Goal: Task Accomplishment & Management: Use online tool/utility

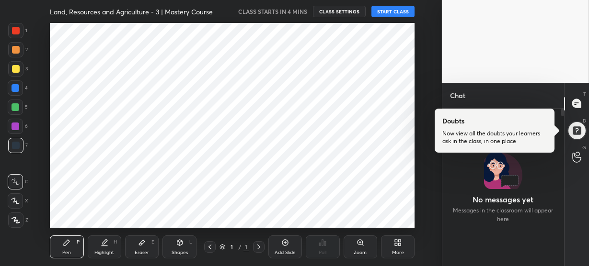
scroll to position [47702, 47504]
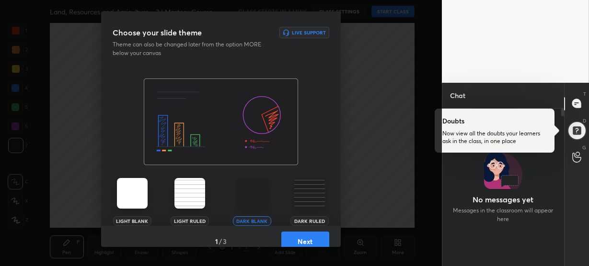
click at [316, 193] on img at bounding box center [309, 193] width 31 height 31
click at [305, 239] on button "Next" at bounding box center [305, 241] width 48 height 19
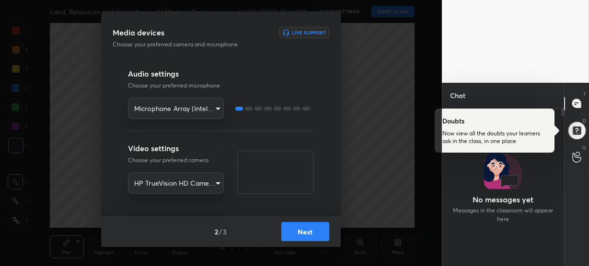
click at [305, 239] on button "Next" at bounding box center [305, 231] width 48 height 19
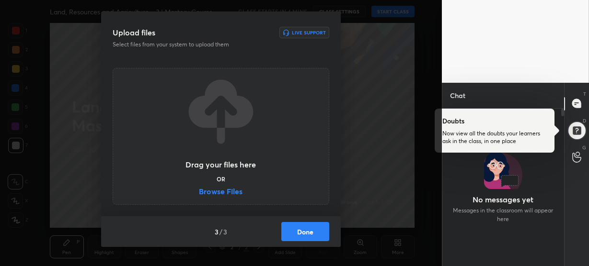
click at [233, 195] on label "Browse Files" at bounding box center [221, 193] width 44 height 10
click at [199, 195] on input "Browse Files" at bounding box center [199, 193] width 0 height 10
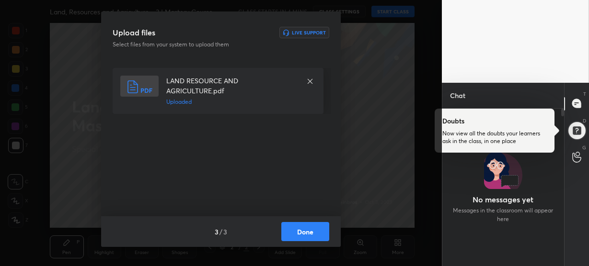
click at [320, 228] on button "Done" at bounding box center [305, 231] width 48 height 19
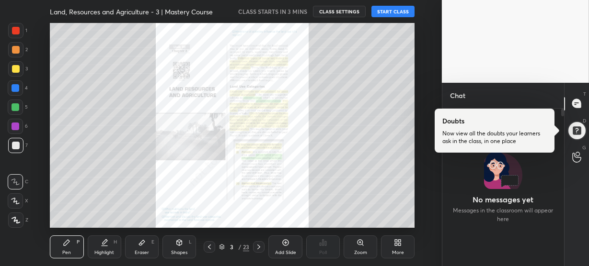
click at [357, 242] on icon at bounding box center [359, 242] width 5 height 5
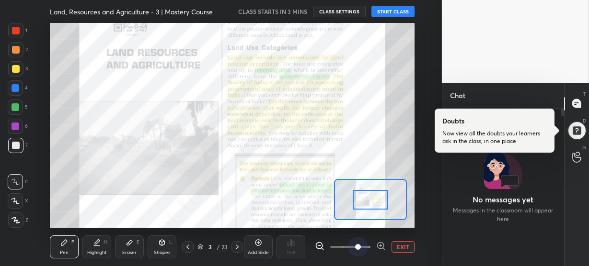
click at [357, 242] on span at bounding box center [350, 247] width 40 height 14
click at [357, 244] on span at bounding box center [358, 247] width 6 height 6
click at [201, 245] on icon at bounding box center [200, 247] width 6 height 6
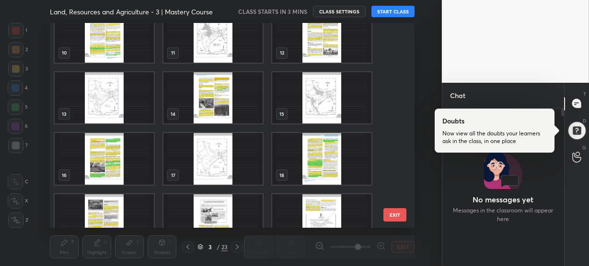
scroll to position [210, 0]
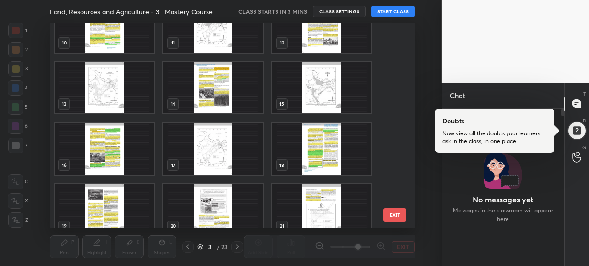
click at [206, 99] on img "grid" at bounding box center [212, 88] width 99 height 52
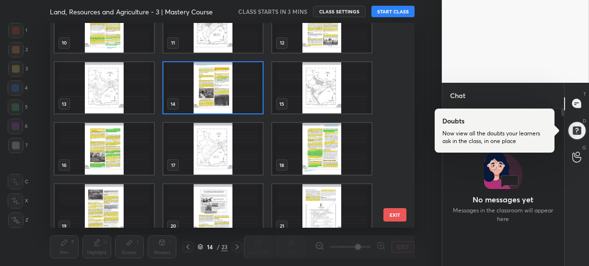
click at [206, 99] on img "grid" at bounding box center [212, 88] width 99 height 52
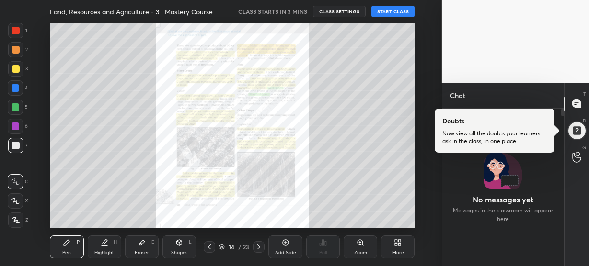
click at [364, 246] on icon at bounding box center [360, 243] width 8 height 8
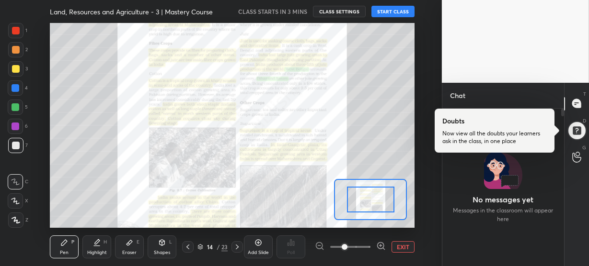
click at [364, 246] on span at bounding box center [350, 247] width 40 height 14
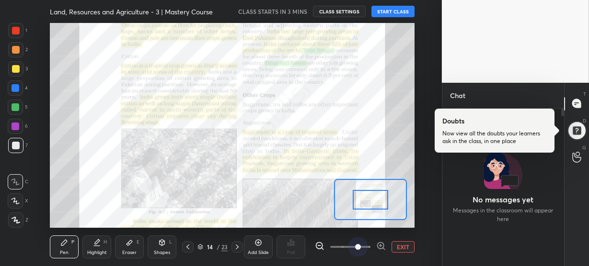
click at [361, 246] on span at bounding box center [358, 247] width 6 height 6
click at [390, 11] on button "START CLASS" at bounding box center [392, 11] width 43 height 11
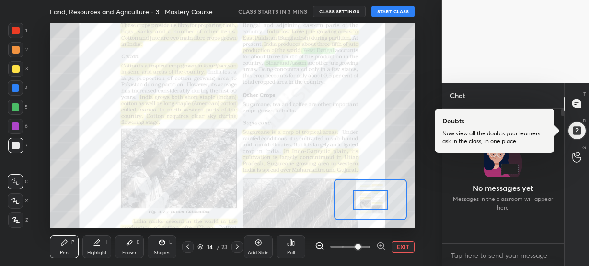
scroll to position [132, 119]
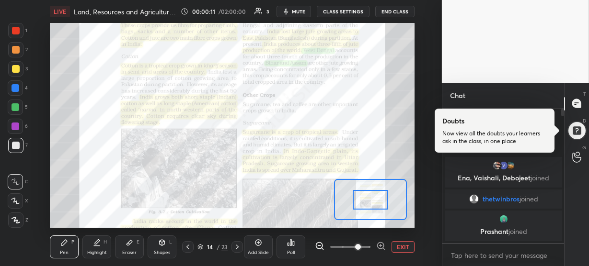
click at [13, 29] on div at bounding box center [16, 31] width 8 height 8
click at [11, 225] on div at bounding box center [15, 220] width 15 height 15
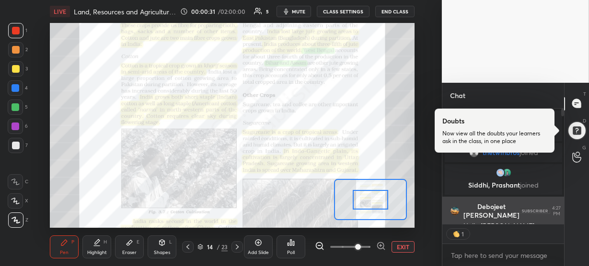
scroll to position [53, 0]
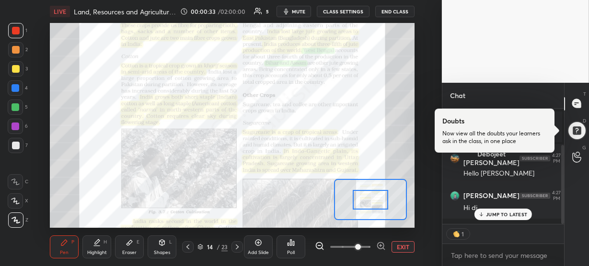
click at [499, 214] on p "JUMP TO LATEST" at bounding box center [506, 215] width 41 height 6
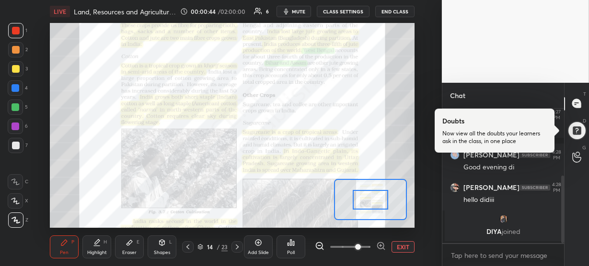
scroll to position [166, 0]
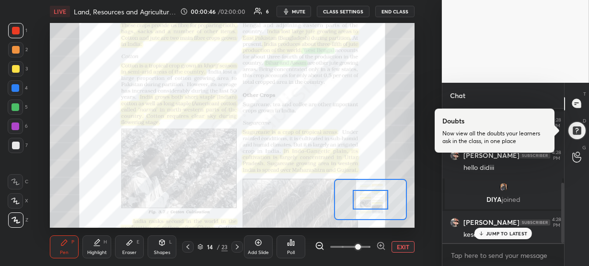
click at [498, 231] on p "JUMP TO LATEST" at bounding box center [506, 234] width 41 height 6
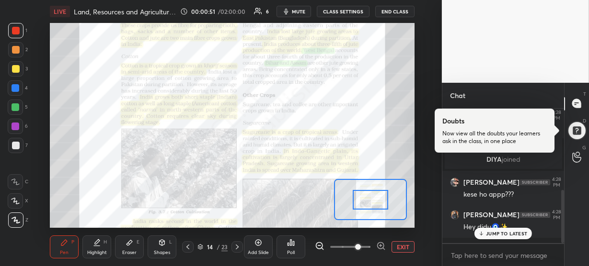
click at [498, 231] on p "JUMP TO LATEST" at bounding box center [506, 234] width 41 height 6
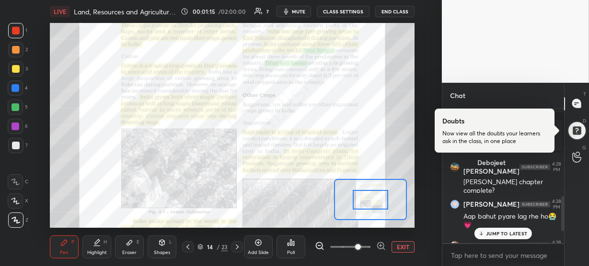
scroll to position [330, 0]
click at [504, 235] on p "1 NEW MESSAGE" at bounding box center [506, 234] width 41 height 6
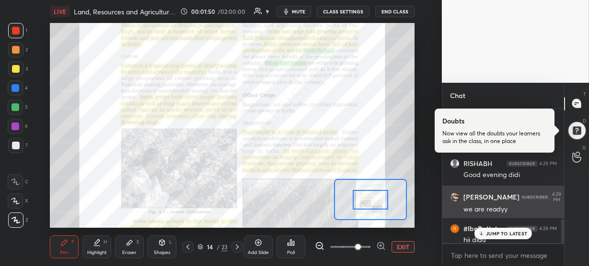
scroll to position [627, 0]
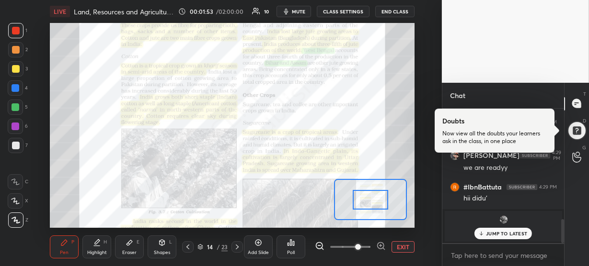
click at [506, 236] on p "JUMP TO LATEST" at bounding box center [506, 234] width 41 height 6
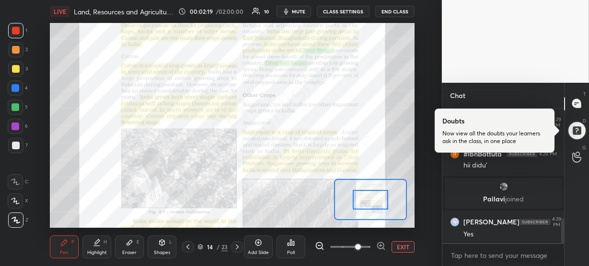
scroll to position [643, 0]
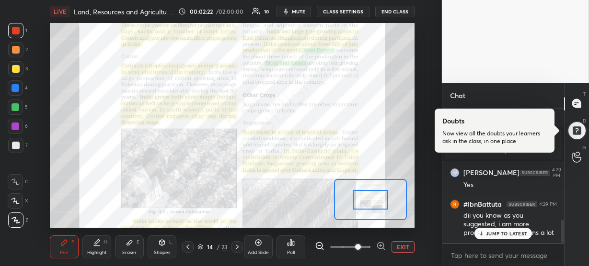
click at [506, 231] on p "JUMP TO LATEST" at bounding box center [506, 234] width 41 height 6
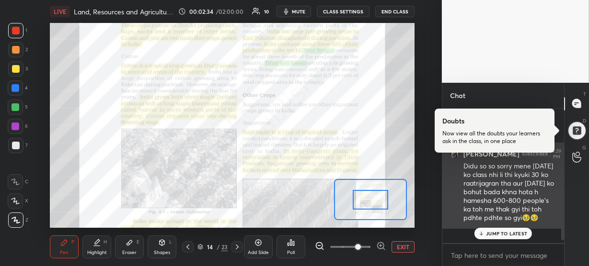
scroll to position [718, 0]
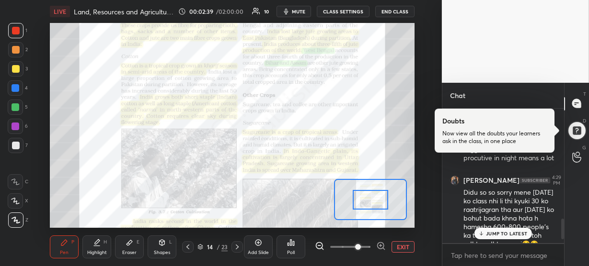
click at [504, 231] on p "JUMP TO LATEST" at bounding box center [506, 234] width 41 height 6
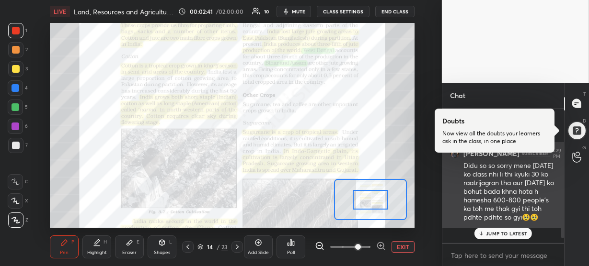
scroll to position [743, 0]
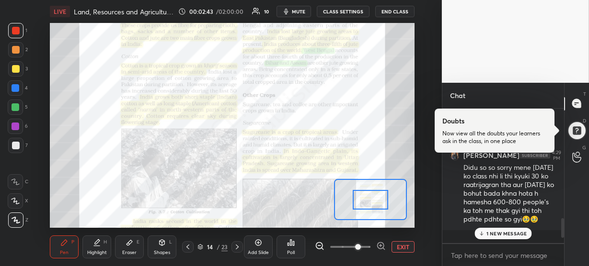
click at [498, 231] on p "1 NEW MESSAGE" at bounding box center [506, 234] width 41 height 6
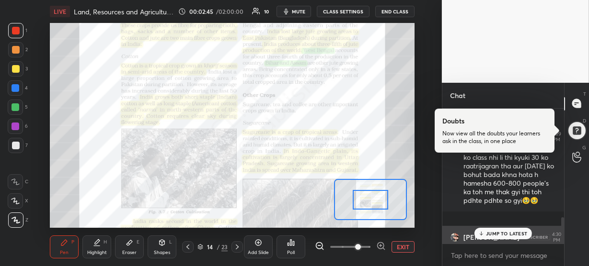
scroll to position [731, 0]
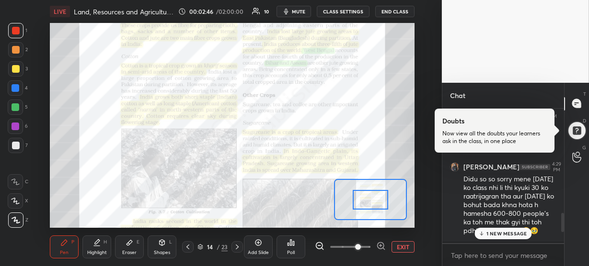
click at [497, 233] on p "1 NEW MESSAGE" at bounding box center [506, 234] width 41 height 6
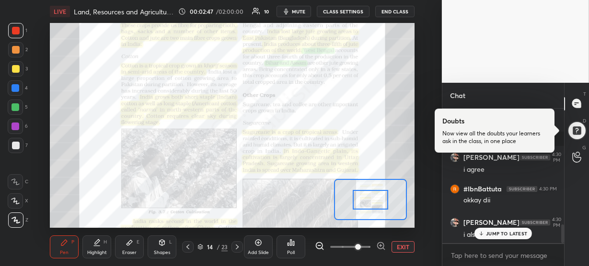
click at [497, 233] on p "JUMP TO LATEST" at bounding box center [506, 234] width 41 height 6
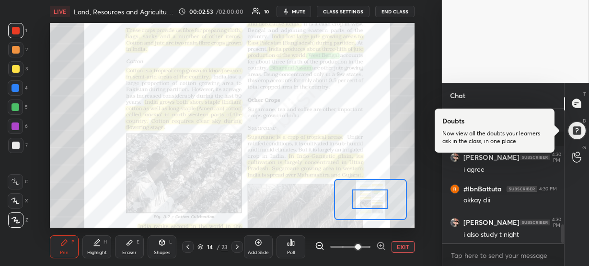
scroll to position [874, 0]
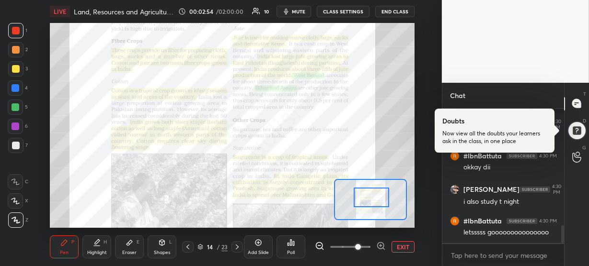
click at [376, 199] on div at bounding box center [371, 198] width 35 height 20
click at [381, 246] on icon at bounding box center [381, 246] width 10 height 10
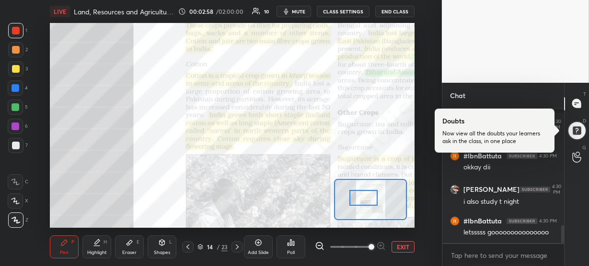
drag, startPoint x: 374, startPoint y: 196, endPoint x: 366, endPoint y: 197, distance: 8.2
click at [366, 197] on div at bounding box center [363, 198] width 28 height 16
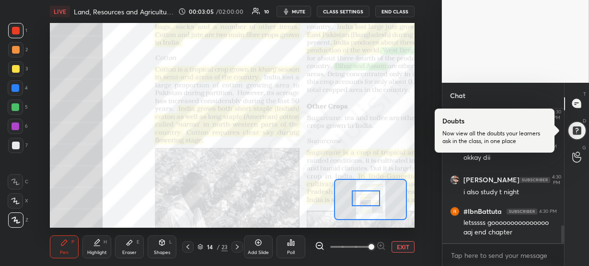
scroll to position [916, 0]
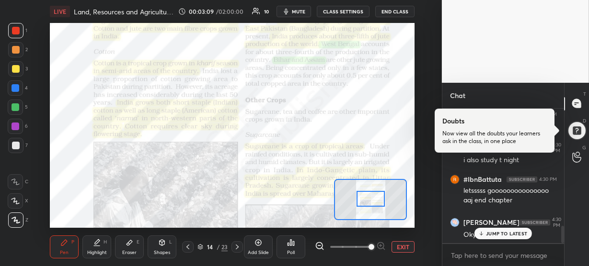
drag, startPoint x: 364, startPoint y: 195, endPoint x: 371, endPoint y: 197, distance: 7.3
click at [371, 197] on div at bounding box center [370, 199] width 28 height 16
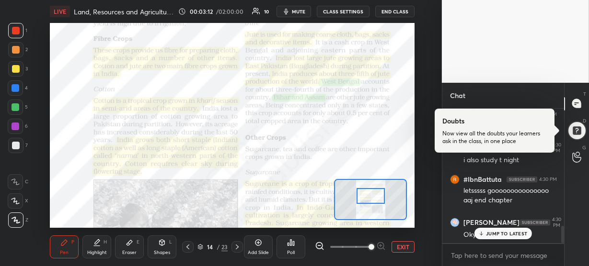
click at [375, 194] on div at bounding box center [370, 196] width 28 height 16
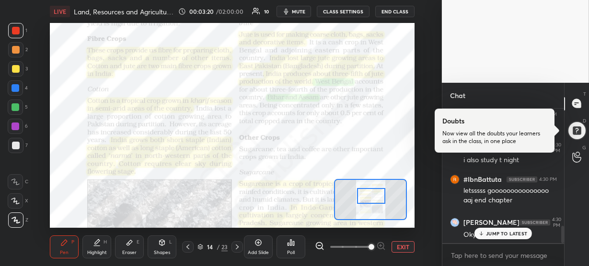
scroll to position [949, 0]
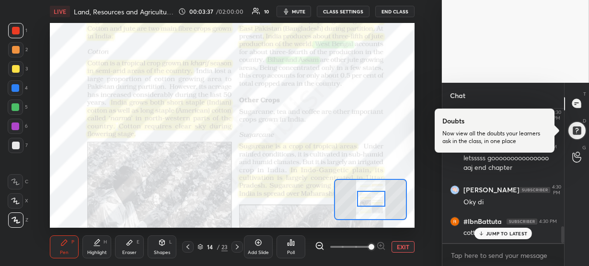
click at [370, 196] on div at bounding box center [371, 199] width 28 height 16
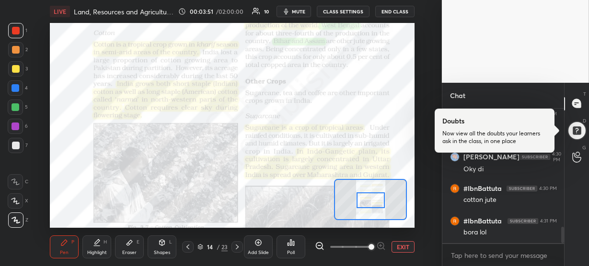
click at [367, 199] on div at bounding box center [370, 201] width 28 height 16
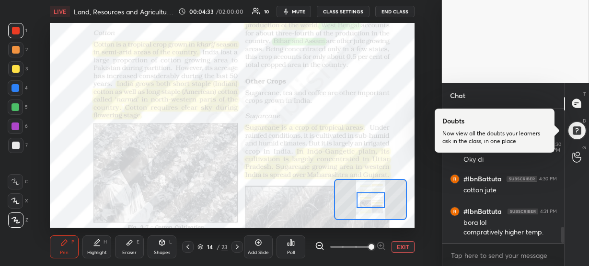
scroll to position [1040, 0]
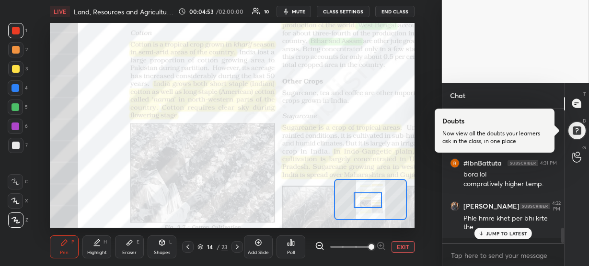
click at [363, 200] on div at bounding box center [368, 201] width 28 height 16
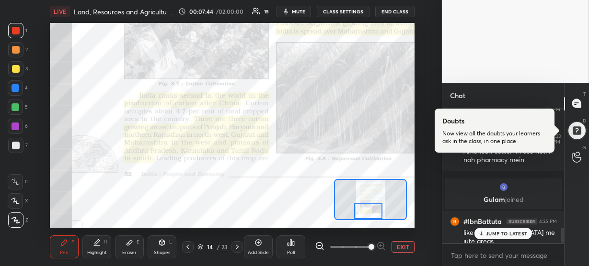
drag, startPoint x: 365, startPoint y: 202, endPoint x: 365, endPoint y: 213, distance: 11.0
click at [365, 213] on div at bounding box center [368, 212] width 28 height 16
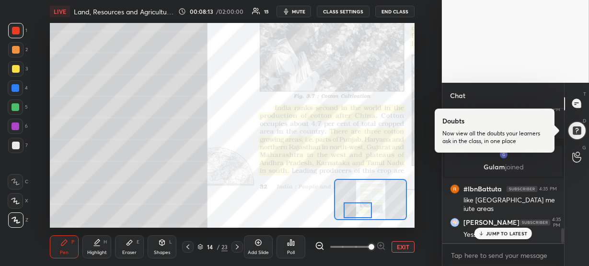
drag, startPoint x: 364, startPoint y: 212, endPoint x: 353, endPoint y: 211, distance: 11.0
click at [353, 211] on div at bounding box center [357, 211] width 28 height 16
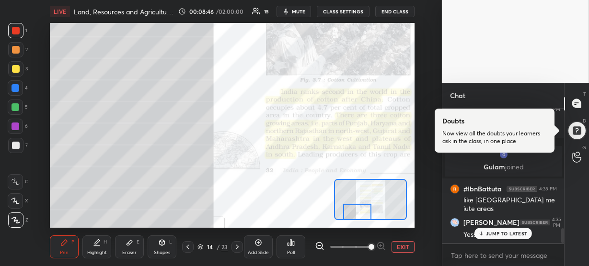
click at [363, 224] on div "Setting up your live class Poll for secs No correct answer Start poll" at bounding box center [232, 125] width 365 height 205
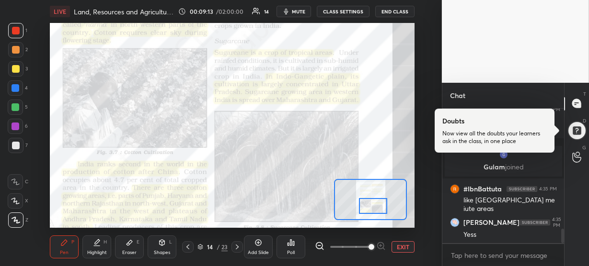
scroll to position [1107, 0]
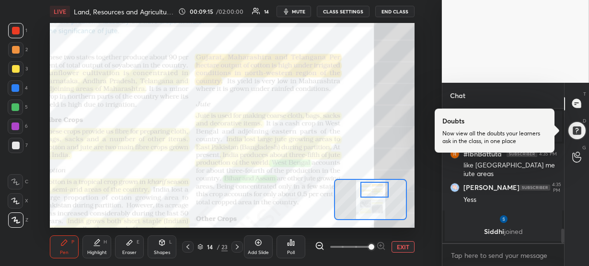
drag, startPoint x: 361, startPoint y: 215, endPoint x: 378, endPoint y: 193, distance: 28.0
click at [378, 193] on div at bounding box center [374, 190] width 28 height 16
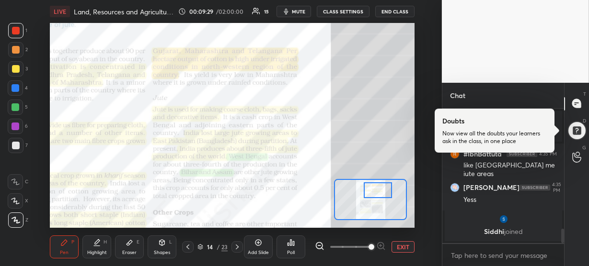
click at [382, 193] on div at bounding box center [378, 191] width 28 height 16
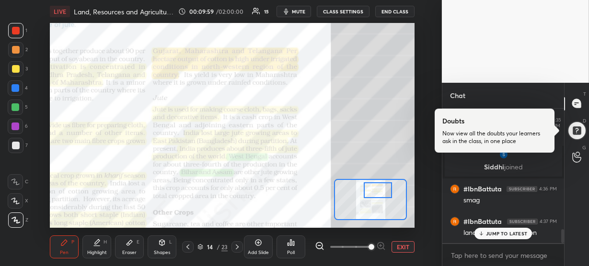
scroll to position [1205, 0]
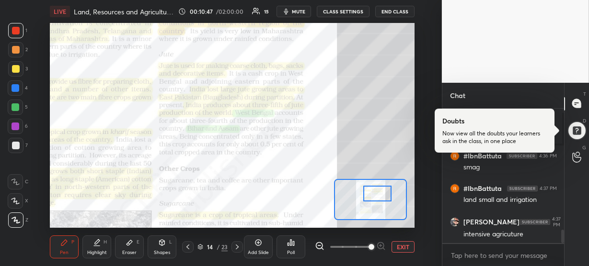
click at [374, 190] on div at bounding box center [377, 194] width 28 height 16
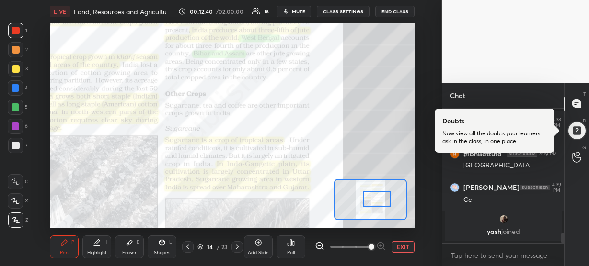
drag, startPoint x: 372, startPoint y: 193, endPoint x: 372, endPoint y: 199, distance: 5.7
click at [372, 199] on div at bounding box center [377, 200] width 28 height 16
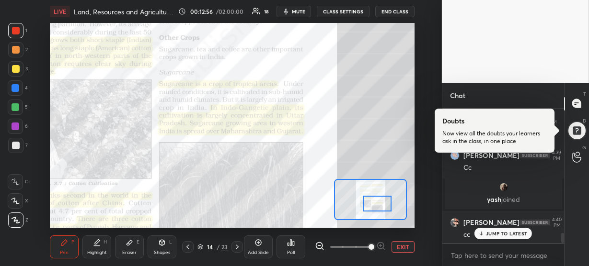
drag, startPoint x: 369, startPoint y: 198, endPoint x: 369, endPoint y: 203, distance: 4.8
click at [369, 203] on div at bounding box center [377, 204] width 28 height 16
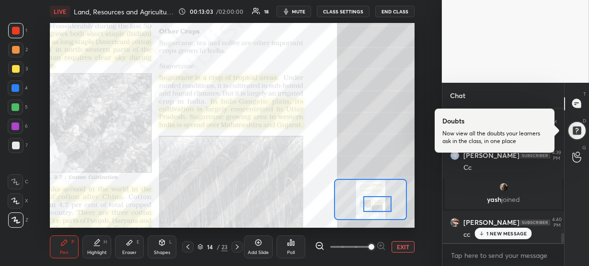
scroll to position [1726, 0]
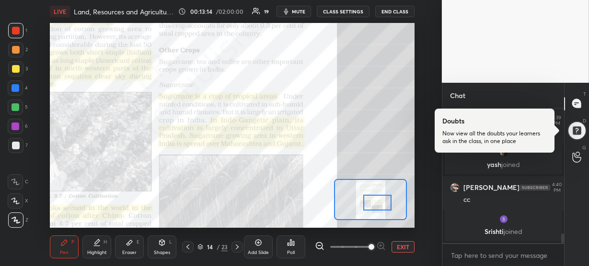
click at [369, 201] on div at bounding box center [377, 203] width 28 height 16
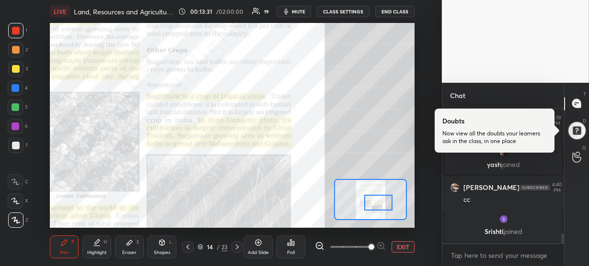
scroll to position [1759, 0]
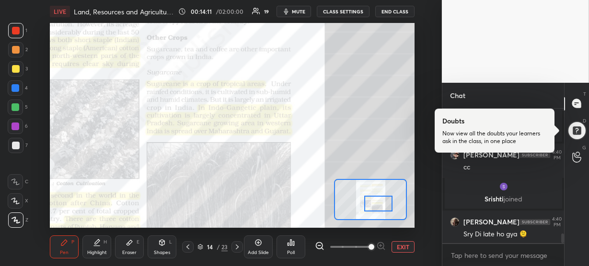
click at [370, 204] on div at bounding box center [378, 204] width 28 height 16
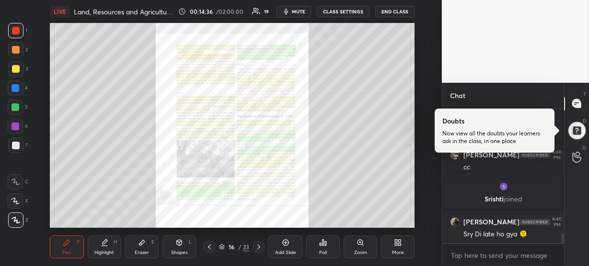
click at [365, 243] on div "Zoom" at bounding box center [360, 247] width 34 height 23
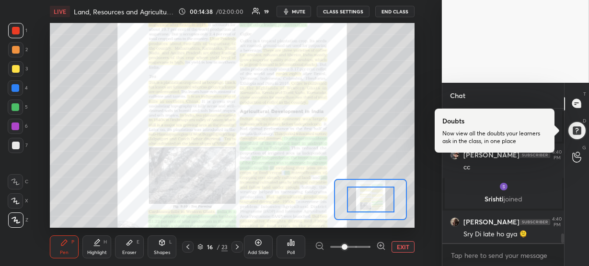
click at [378, 245] on icon at bounding box center [381, 246] width 10 height 10
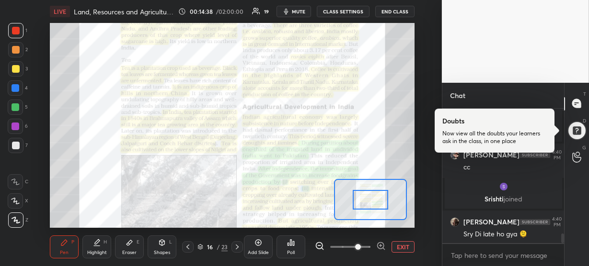
click at [378, 245] on icon at bounding box center [381, 246] width 10 height 10
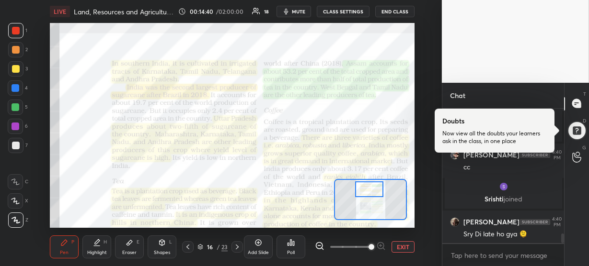
drag, startPoint x: 369, startPoint y: 202, endPoint x: 369, endPoint y: 191, distance: 11.0
click at [369, 191] on div at bounding box center [369, 190] width 28 height 16
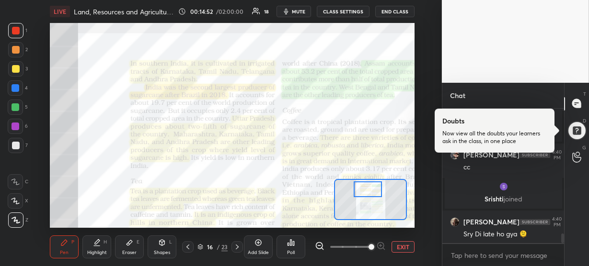
click at [366, 191] on div at bounding box center [368, 190] width 28 height 16
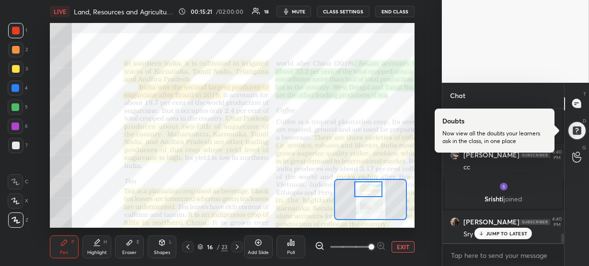
scroll to position [1799, 0]
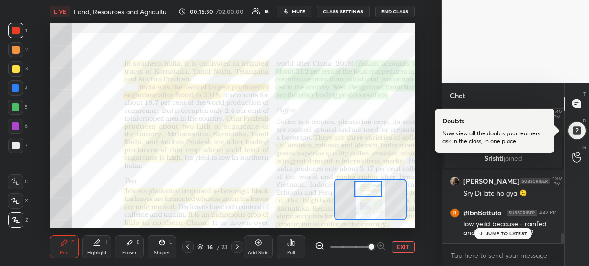
click at [506, 231] on p "JUMP TO LATEST" at bounding box center [506, 234] width 41 height 6
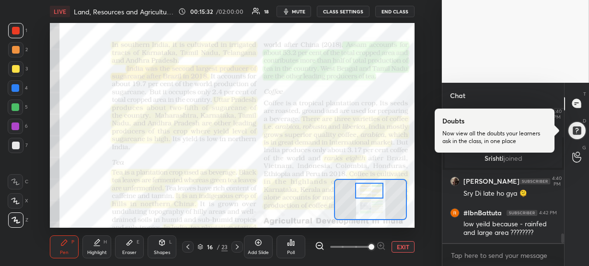
click at [374, 193] on div at bounding box center [369, 191] width 28 height 16
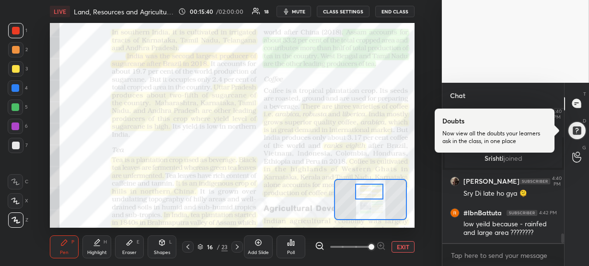
click at [376, 192] on div at bounding box center [369, 192] width 28 height 16
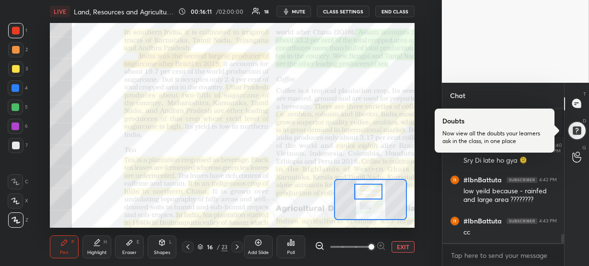
click at [375, 189] on div at bounding box center [368, 192] width 28 height 16
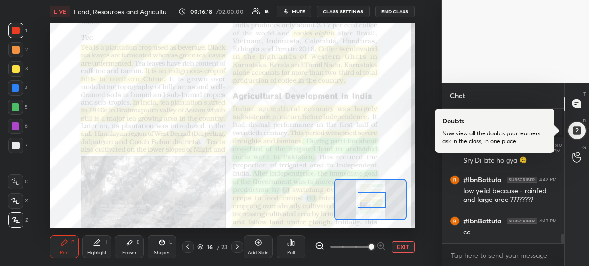
drag, startPoint x: 373, startPoint y: 190, endPoint x: 375, endPoint y: 199, distance: 9.8
click at [375, 199] on div at bounding box center [371, 201] width 28 height 16
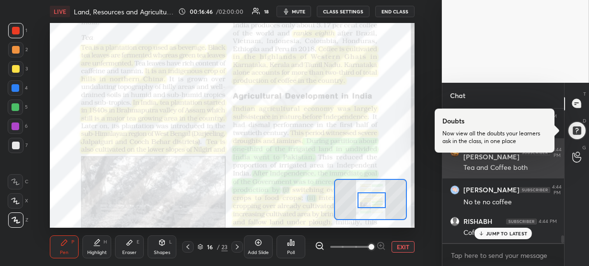
scroll to position [2229, 0]
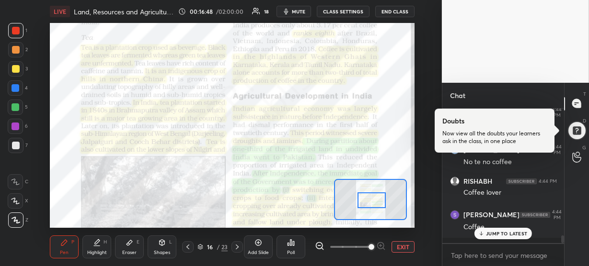
click at [493, 232] on p "JUMP TO LATEST" at bounding box center [506, 234] width 41 height 6
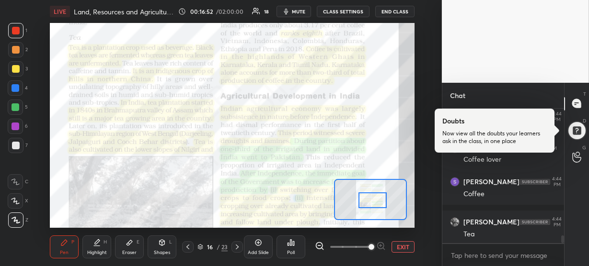
scroll to position [2294, 0]
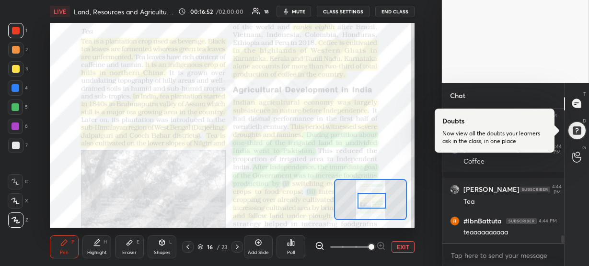
click at [377, 201] on div at bounding box center [371, 201] width 28 height 16
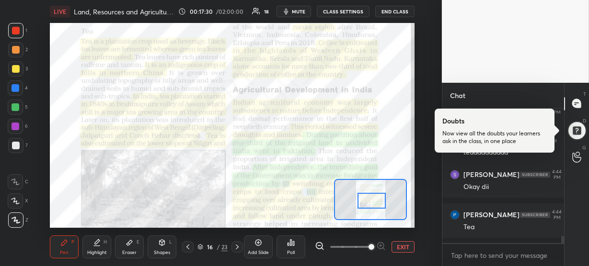
scroll to position [2415, 0]
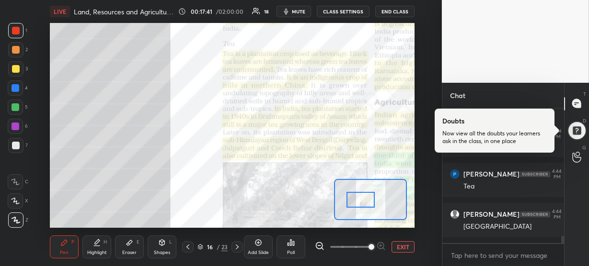
drag, startPoint x: 371, startPoint y: 201, endPoint x: 359, endPoint y: 201, distance: 12.5
click at [359, 201] on div at bounding box center [360, 200] width 28 height 16
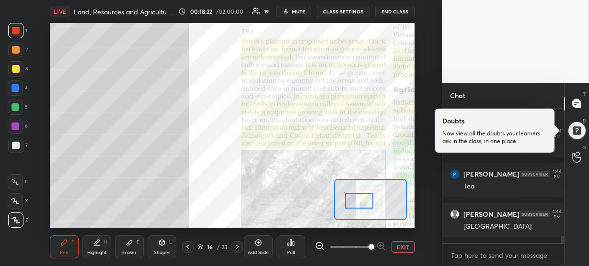
scroll to position [2448, 0]
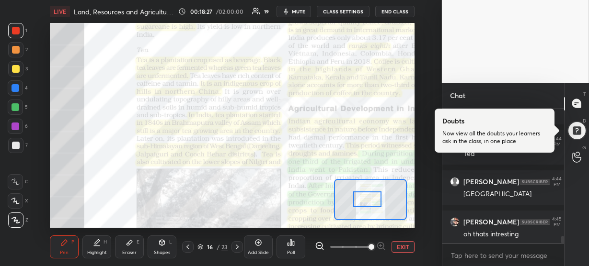
drag, startPoint x: 357, startPoint y: 199, endPoint x: 365, endPoint y: 197, distance: 8.3
click at [365, 197] on div at bounding box center [367, 200] width 28 height 16
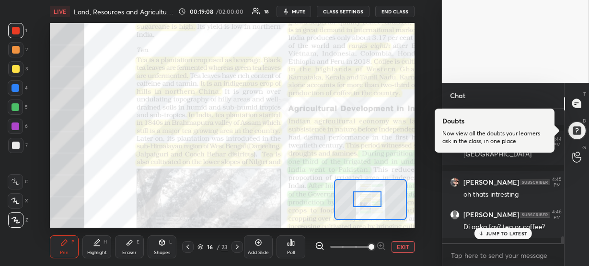
click at [511, 233] on p "JUMP TO LATEST" at bounding box center [506, 234] width 41 height 6
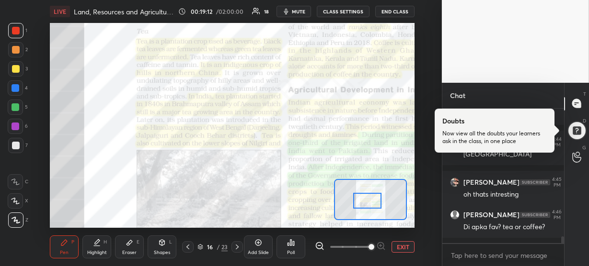
click at [367, 202] on div at bounding box center [367, 201] width 28 height 16
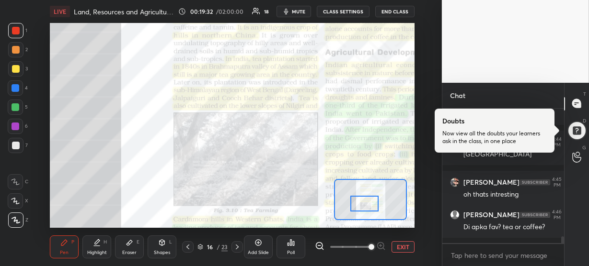
click at [365, 202] on div at bounding box center [364, 204] width 28 height 16
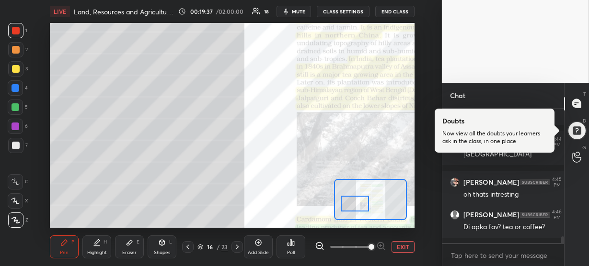
drag, startPoint x: 365, startPoint y: 203, endPoint x: 355, endPoint y: 203, distance: 9.6
click at [355, 203] on div at bounding box center [355, 204] width 28 height 16
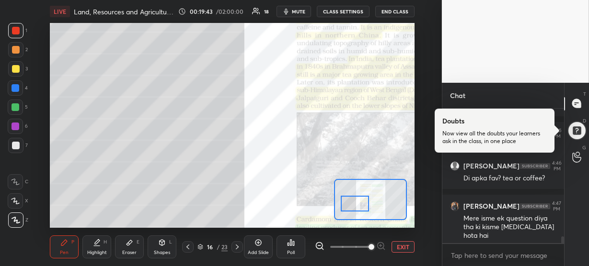
scroll to position [2578, 0]
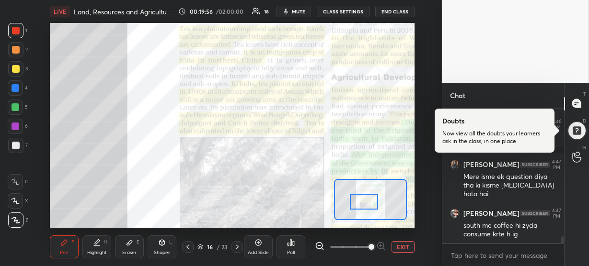
drag, startPoint x: 350, startPoint y: 201, endPoint x: 359, endPoint y: 201, distance: 9.1
click at [359, 201] on div at bounding box center [364, 202] width 28 height 16
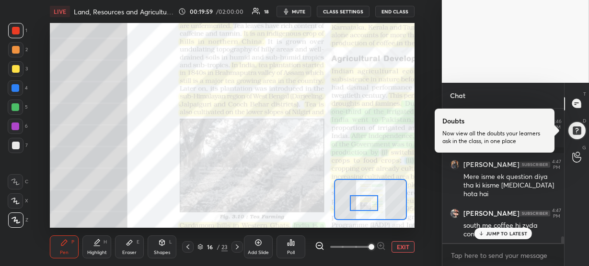
scroll to position [2618, 0]
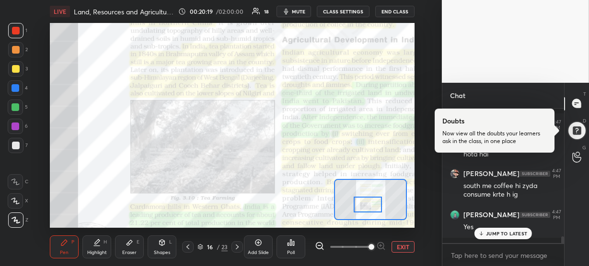
click at [364, 203] on div at bounding box center [368, 205] width 28 height 16
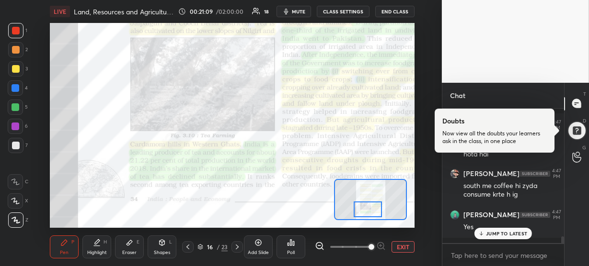
click at [366, 207] on div at bounding box center [368, 210] width 28 height 16
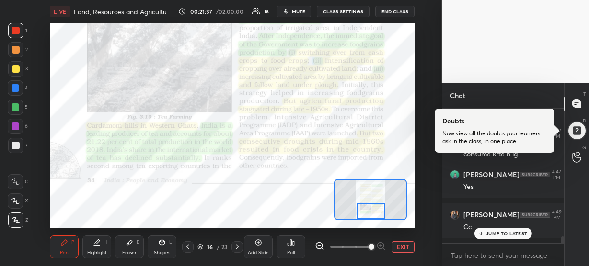
click at [372, 212] on div at bounding box center [371, 211] width 28 height 16
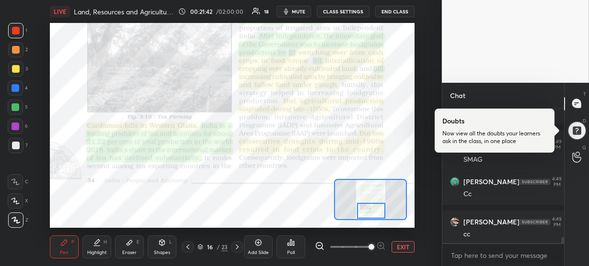
scroll to position [2885, 0]
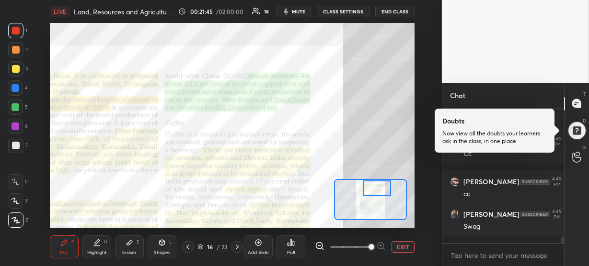
drag, startPoint x: 372, startPoint y: 210, endPoint x: 378, endPoint y: 187, distance: 23.8
click at [378, 187] on div at bounding box center [377, 189] width 28 height 16
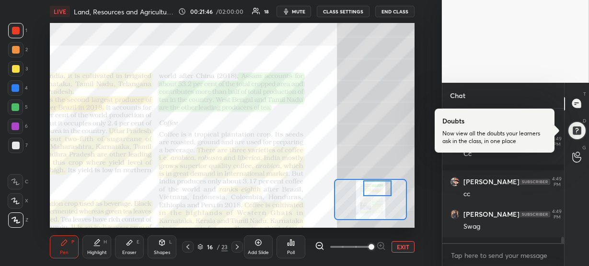
scroll to position [2917, 0]
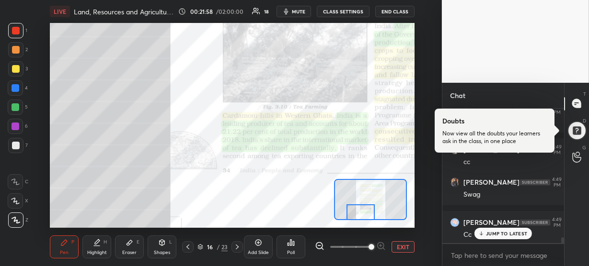
drag, startPoint x: 375, startPoint y: 187, endPoint x: 358, endPoint y: 217, distance: 34.5
click at [358, 217] on div at bounding box center [360, 213] width 28 height 16
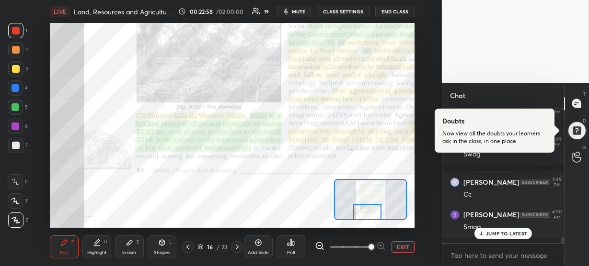
drag, startPoint x: 361, startPoint y: 210, endPoint x: 367, endPoint y: 210, distance: 6.2
click at [367, 210] on div at bounding box center [367, 213] width 28 height 16
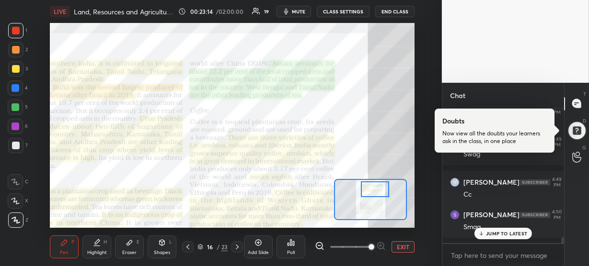
drag, startPoint x: 374, startPoint y: 210, endPoint x: 382, endPoint y: 187, distance: 24.4
click at [382, 187] on div at bounding box center [375, 190] width 28 height 16
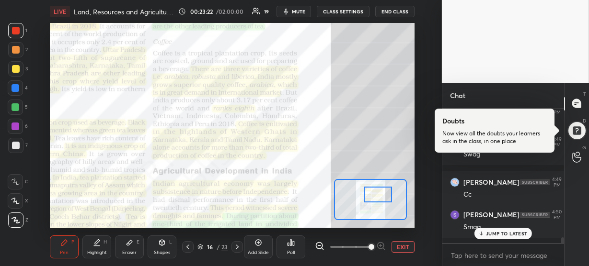
drag, startPoint x: 385, startPoint y: 190, endPoint x: 388, endPoint y: 195, distance: 6.0
click at [388, 195] on div at bounding box center [378, 195] width 28 height 16
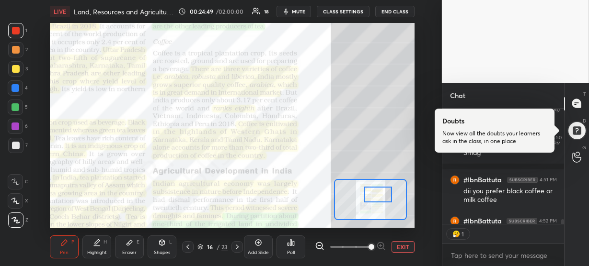
scroll to position [3, 3]
click at [20, 65] on div at bounding box center [15, 68] width 15 height 15
click at [19, 87] on div at bounding box center [15, 88] width 8 height 8
click at [13, 29] on div at bounding box center [16, 31] width 8 height 8
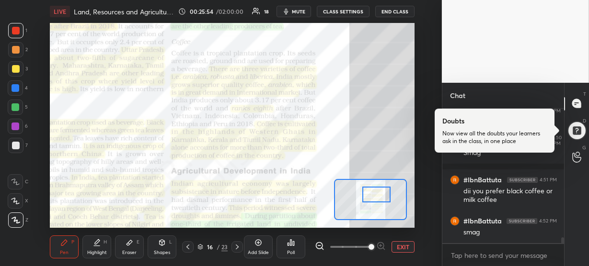
click at [382, 196] on div at bounding box center [376, 195] width 28 height 16
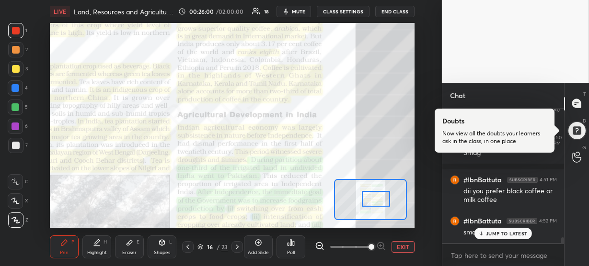
scroll to position [3063, 0]
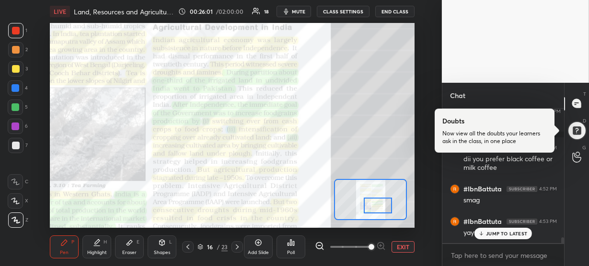
drag, startPoint x: 381, startPoint y: 197, endPoint x: 383, endPoint y: 207, distance: 10.8
click at [383, 207] on div at bounding box center [378, 206] width 28 height 16
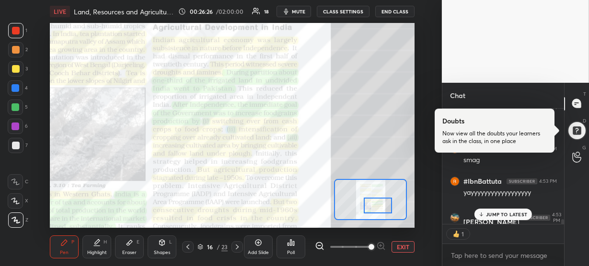
scroll to position [3163, 0]
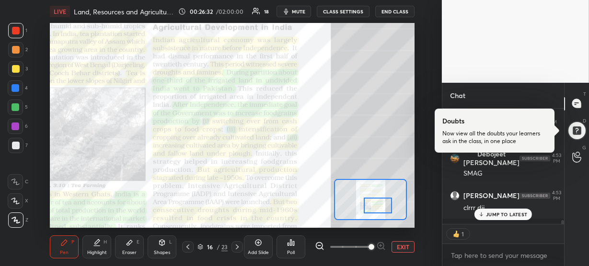
click at [488, 212] on p "JUMP TO LATEST" at bounding box center [506, 215] width 41 height 6
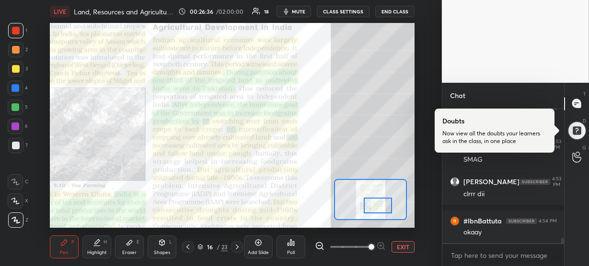
scroll to position [3209, 0]
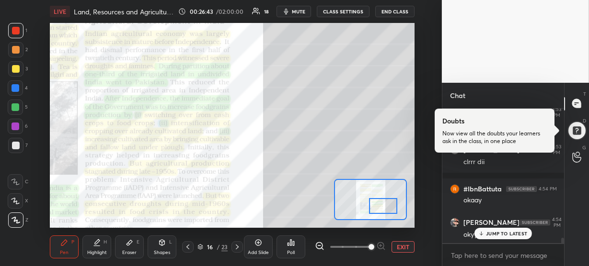
drag, startPoint x: 378, startPoint y: 211, endPoint x: 383, endPoint y: 212, distance: 5.3
click at [383, 212] on div at bounding box center [383, 206] width 28 height 16
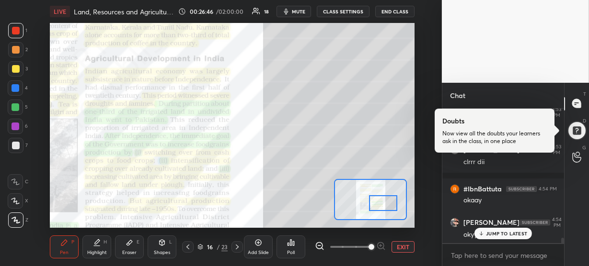
click at [384, 199] on div at bounding box center [383, 203] width 28 height 16
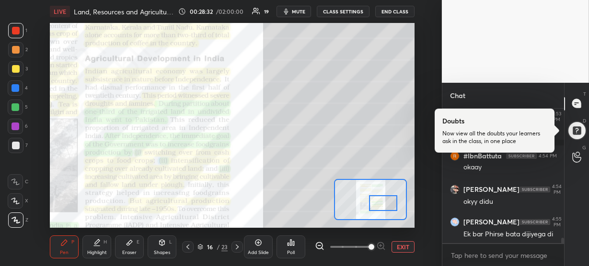
scroll to position [3252, 0]
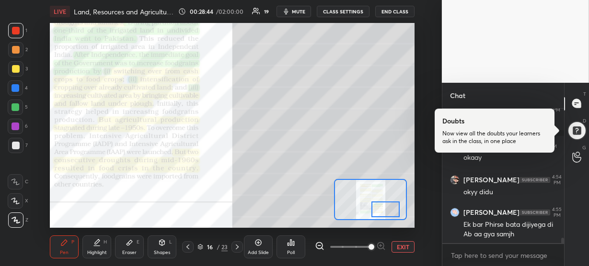
drag, startPoint x: 381, startPoint y: 199, endPoint x: 384, endPoint y: 203, distance: 5.2
click at [384, 203] on div at bounding box center [385, 210] width 28 height 16
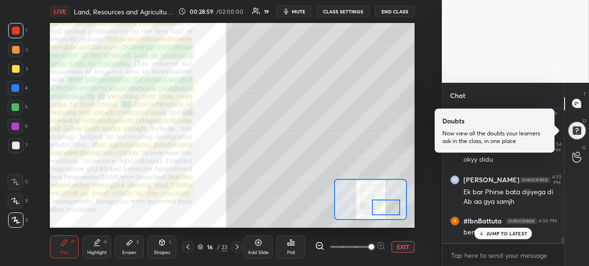
scroll to position [3324, 0]
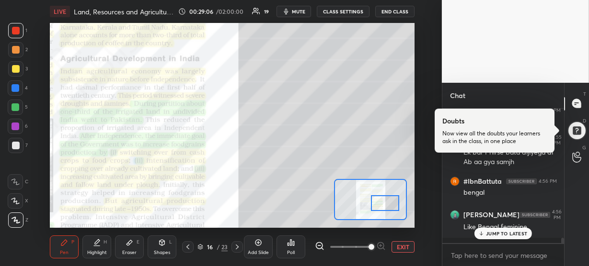
click at [383, 203] on div at bounding box center [385, 203] width 28 height 16
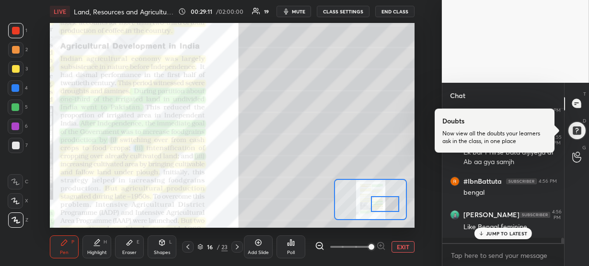
scroll to position [3356, 0]
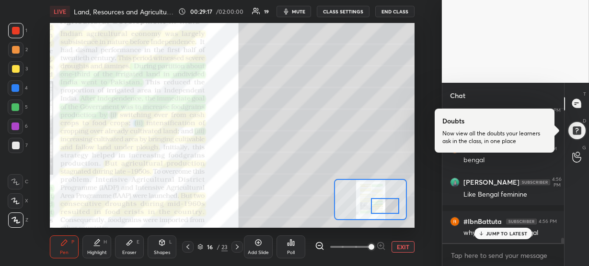
click at [383, 206] on div at bounding box center [385, 206] width 28 height 16
click at [502, 234] on p "JUMP TO LATEST" at bounding box center [506, 234] width 41 height 6
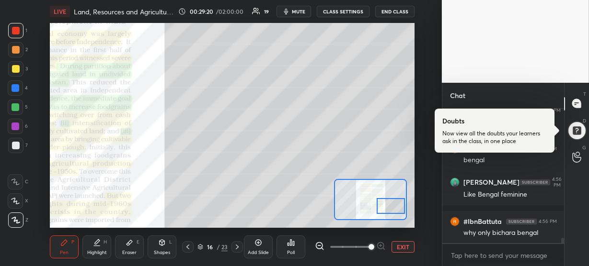
drag, startPoint x: 395, startPoint y: 210, endPoint x: 401, endPoint y: 210, distance: 6.2
click at [401, 210] on div at bounding box center [391, 206] width 28 height 16
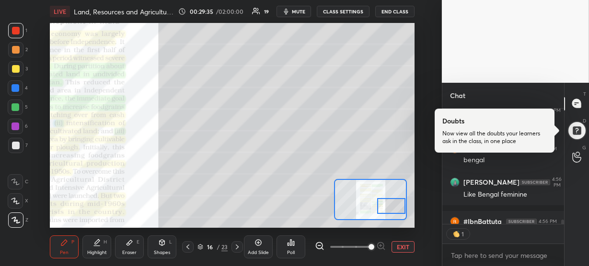
scroll to position [3, 3]
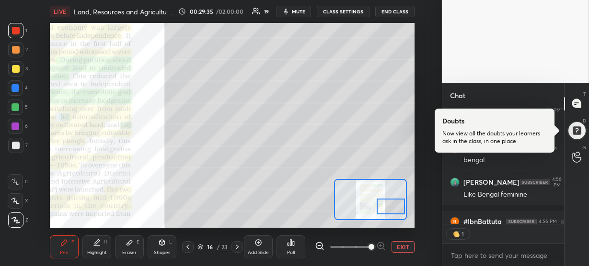
click at [394, 207] on div at bounding box center [391, 207] width 28 height 16
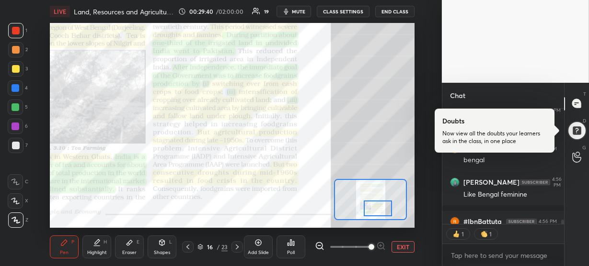
drag, startPoint x: 392, startPoint y: 207, endPoint x: 380, endPoint y: 209, distance: 12.6
click at [380, 209] on div at bounding box center [378, 209] width 28 height 16
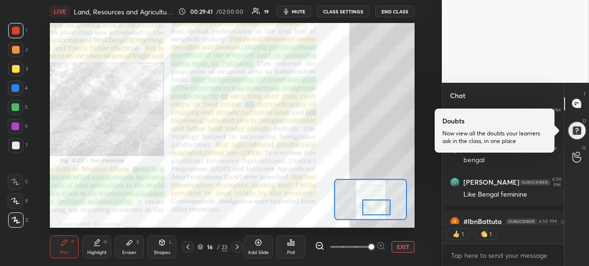
click at [378, 208] on div at bounding box center [376, 208] width 28 height 16
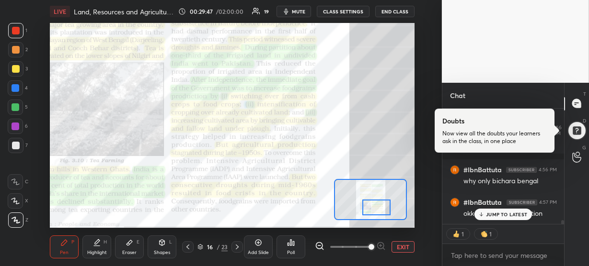
click at [510, 216] on p "JUMP TO LATEST" at bounding box center [506, 215] width 41 height 6
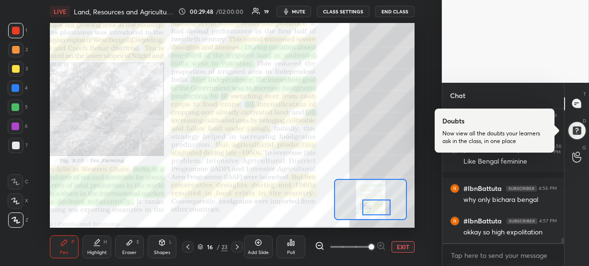
scroll to position [3389, 0]
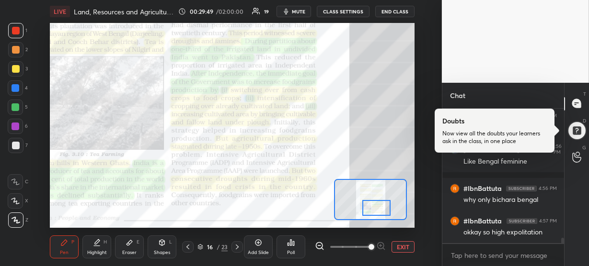
click at [379, 206] on div at bounding box center [376, 208] width 28 height 16
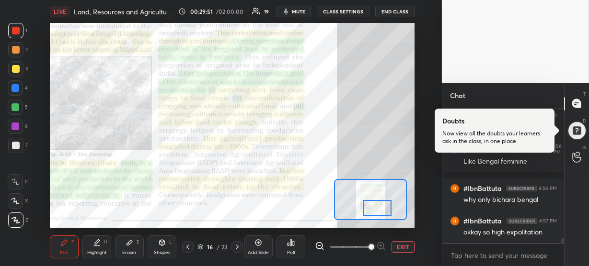
click at [380, 206] on div at bounding box center [377, 208] width 28 height 16
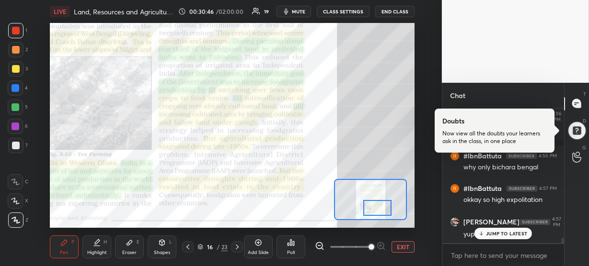
scroll to position [3463, 0]
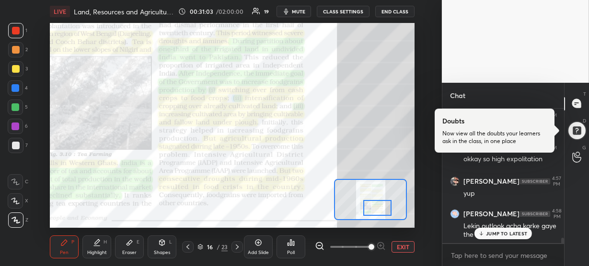
click at [492, 236] on p "JUMP TO LATEST" at bounding box center [506, 234] width 41 height 6
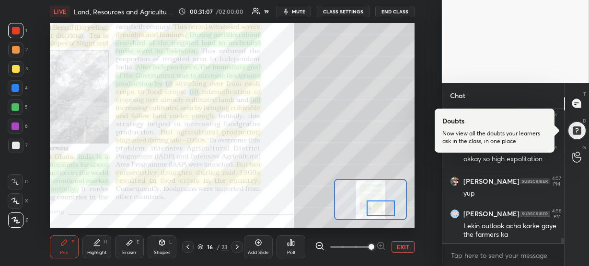
click at [379, 206] on div at bounding box center [380, 209] width 28 height 16
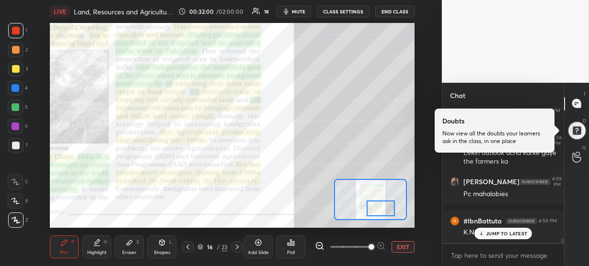
scroll to position [3576, 0]
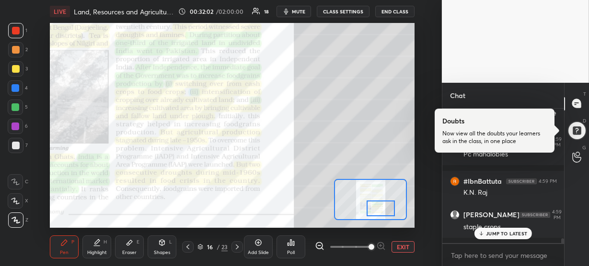
click at [21, 85] on div at bounding box center [15, 87] width 15 height 15
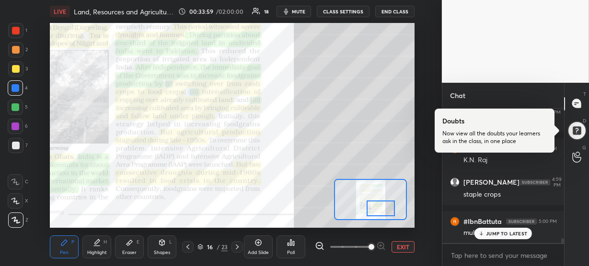
click at [489, 235] on p "JUMP TO LATEST" at bounding box center [506, 234] width 41 height 6
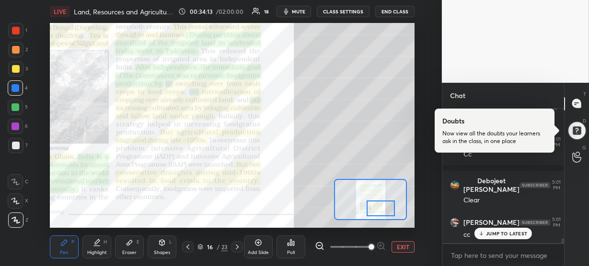
scroll to position [3787, 0]
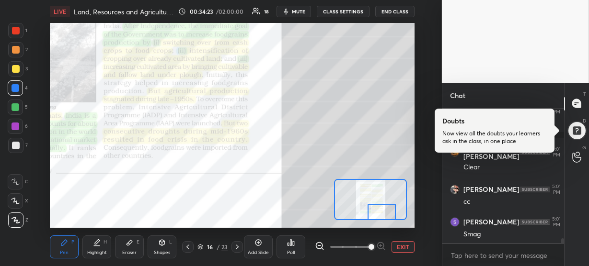
click at [377, 208] on div at bounding box center [381, 213] width 28 height 16
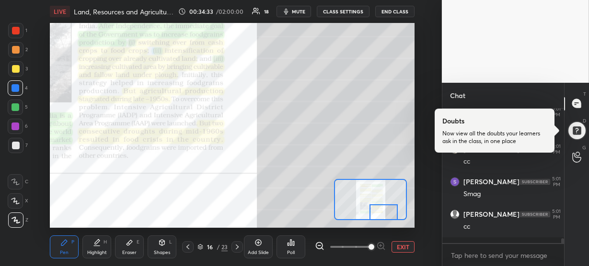
click at [378, 213] on div at bounding box center [383, 213] width 28 height 16
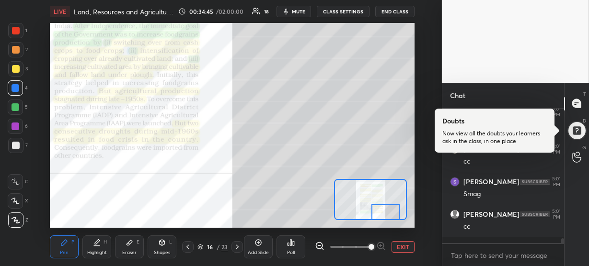
click at [378, 213] on div at bounding box center [385, 213] width 28 height 16
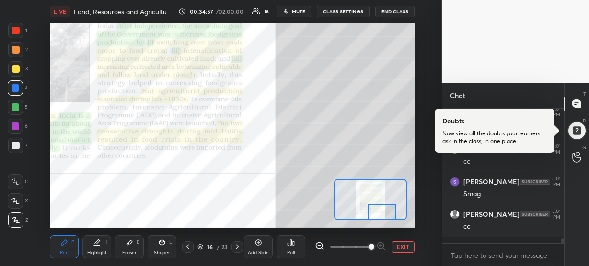
click at [374, 214] on div at bounding box center [382, 213] width 28 height 16
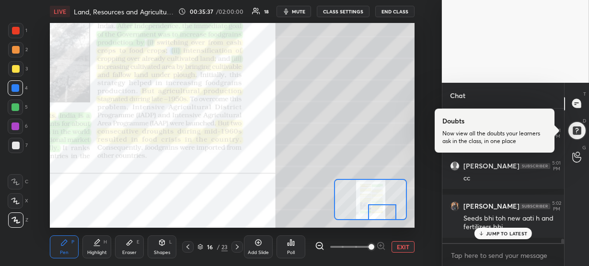
click at [371, 209] on div at bounding box center [382, 213] width 28 height 16
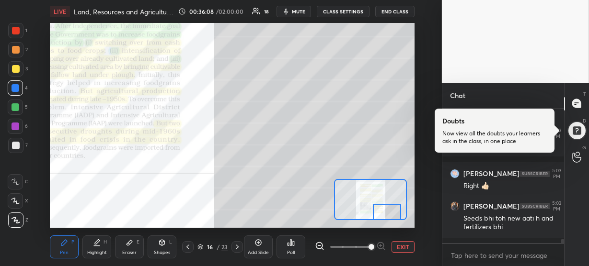
scroll to position [4072, 0]
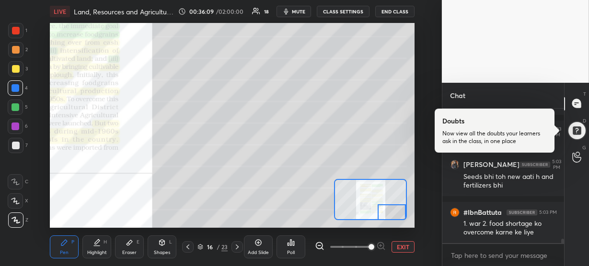
drag, startPoint x: 374, startPoint y: 212, endPoint x: 384, endPoint y: 218, distance: 11.8
click at [384, 218] on div at bounding box center [392, 213] width 28 height 16
click at [19, 27] on div at bounding box center [16, 31] width 8 height 8
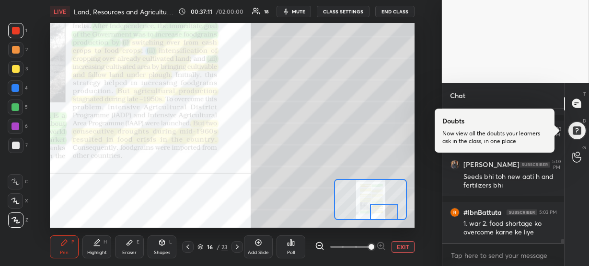
drag, startPoint x: 384, startPoint y: 211, endPoint x: 377, endPoint y: 212, distance: 7.7
click at [377, 212] on div at bounding box center [384, 213] width 28 height 16
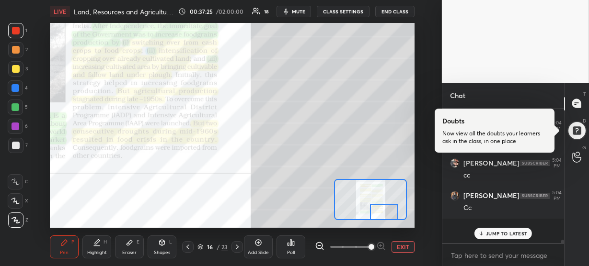
scroll to position [4258, 0]
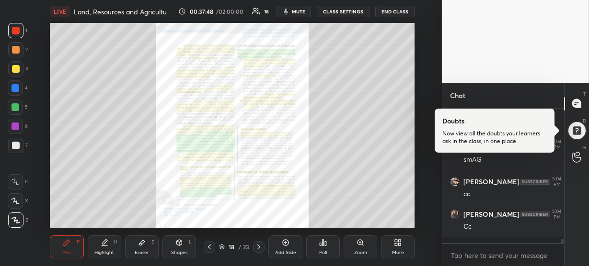
click at [365, 252] on div "Zoom" at bounding box center [360, 253] width 13 height 5
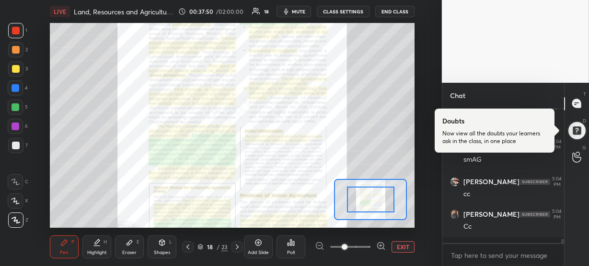
click at [382, 246] on icon at bounding box center [380, 246] width 2 height 0
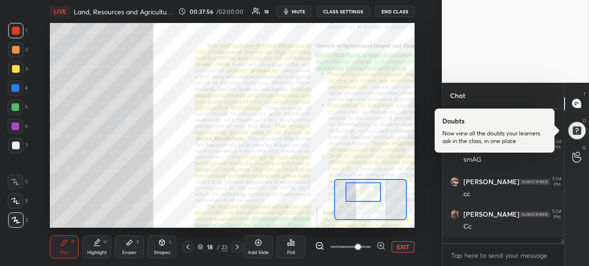
drag, startPoint x: 378, startPoint y: 202, endPoint x: 371, endPoint y: 195, distance: 10.5
click at [371, 195] on div at bounding box center [362, 193] width 35 height 20
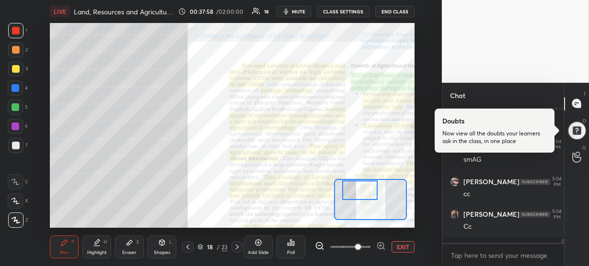
drag, startPoint x: 371, startPoint y: 195, endPoint x: 368, endPoint y: 184, distance: 10.9
click at [368, 184] on div at bounding box center [359, 191] width 35 height 20
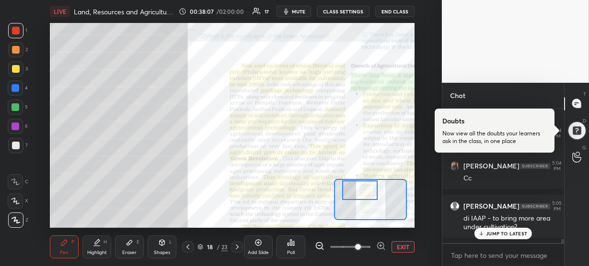
click at [480, 228] on div "JUMP TO LATEST" at bounding box center [502, 233] width 57 height 11
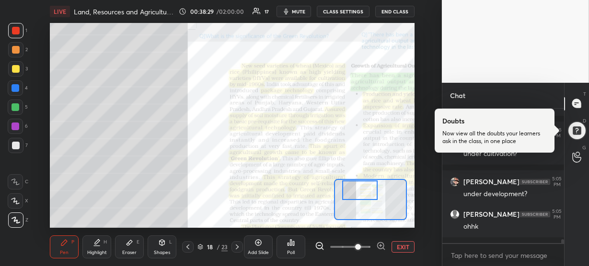
scroll to position [4437, 0]
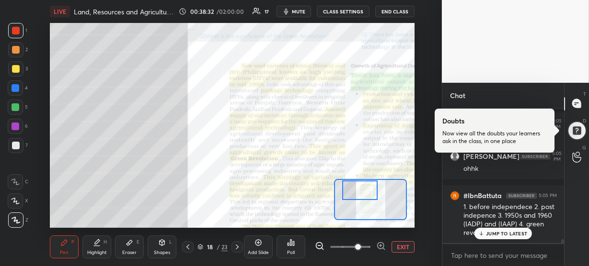
click at [510, 233] on p "JUMP TO LATEST" at bounding box center [506, 234] width 41 height 6
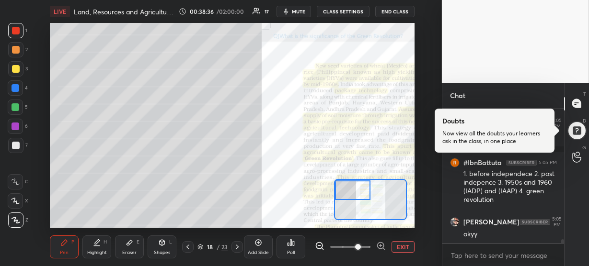
drag, startPoint x: 364, startPoint y: 186, endPoint x: 353, endPoint y: 187, distance: 11.0
click at [353, 187] on div at bounding box center [352, 191] width 35 height 20
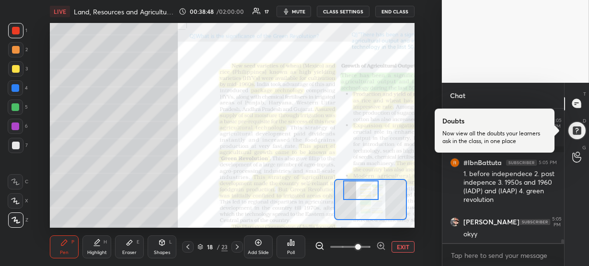
drag, startPoint x: 355, startPoint y: 188, endPoint x: 364, endPoint y: 187, distance: 8.7
click at [364, 187] on div at bounding box center [360, 191] width 35 height 20
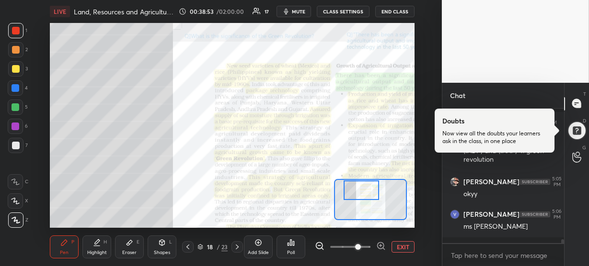
scroll to position [4543, 0]
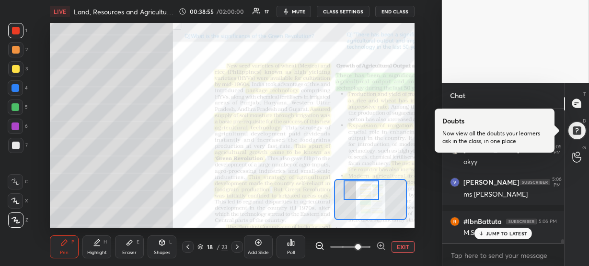
click at [495, 231] on p "JUMP TO LATEST" at bounding box center [506, 234] width 41 height 6
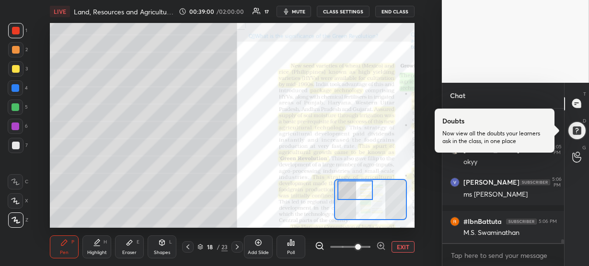
scroll to position [4552, 0]
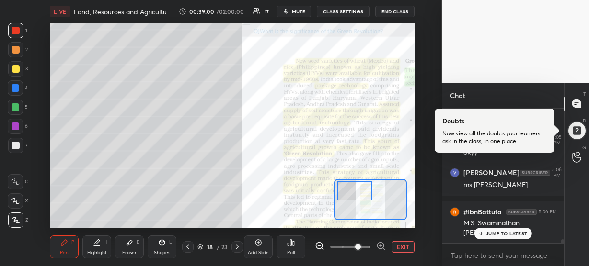
drag, startPoint x: 363, startPoint y: 191, endPoint x: 356, endPoint y: 191, distance: 6.7
click at [356, 191] on div at bounding box center [354, 191] width 35 height 20
click at [499, 237] on div "JUMP TO LATEST" at bounding box center [502, 233] width 57 height 11
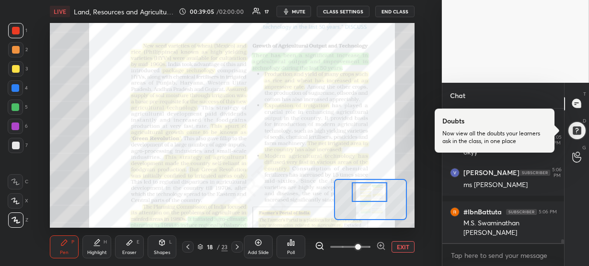
drag, startPoint x: 357, startPoint y: 194, endPoint x: 371, endPoint y: 195, distance: 14.0
click at [371, 195] on div at bounding box center [369, 193] width 35 height 20
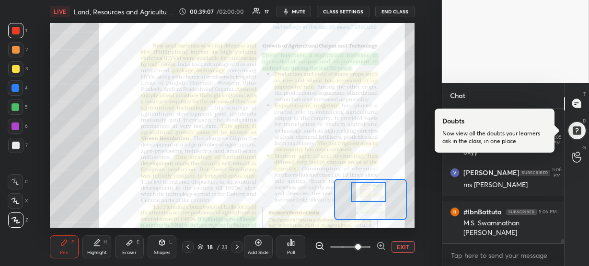
click at [381, 244] on icon at bounding box center [381, 246] width 10 height 10
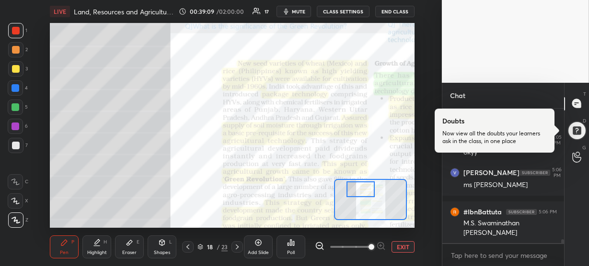
scroll to position [4585, 0]
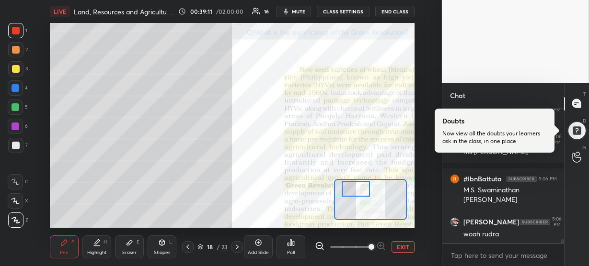
drag, startPoint x: 358, startPoint y: 195, endPoint x: 345, endPoint y: 191, distance: 13.5
click at [345, 191] on div at bounding box center [356, 189] width 28 height 16
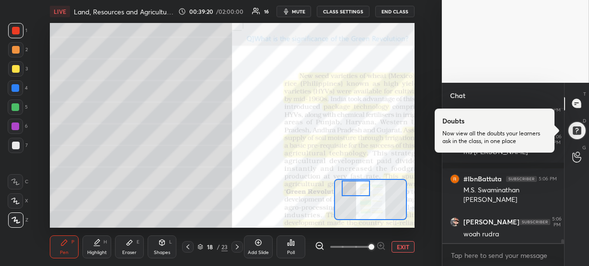
scroll to position [4618, 0]
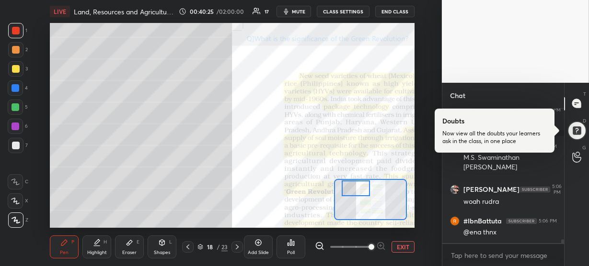
click at [12, 89] on div at bounding box center [15, 88] width 8 height 8
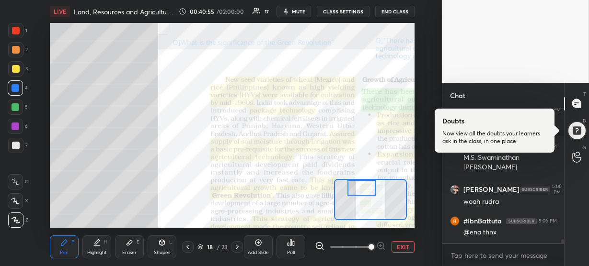
drag, startPoint x: 350, startPoint y: 191, endPoint x: 356, endPoint y: 190, distance: 5.9
click at [356, 190] on div at bounding box center [361, 188] width 28 height 16
click at [7, 25] on div "1 2 3 4 5 6 7 R O A L C X Z Erase all C X Z" at bounding box center [15, 125] width 31 height 205
click at [6, 32] on div "1 2 3 4 5 6 7 R O A L C X Z Erase all C X Z" at bounding box center [15, 125] width 31 height 205
click at [13, 30] on div at bounding box center [16, 31] width 8 height 8
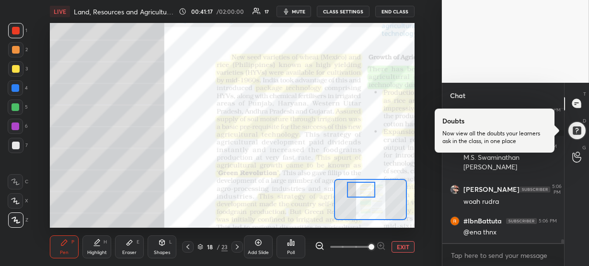
click at [364, 194] on div at bounding box center [361, 190] width 28 height 16
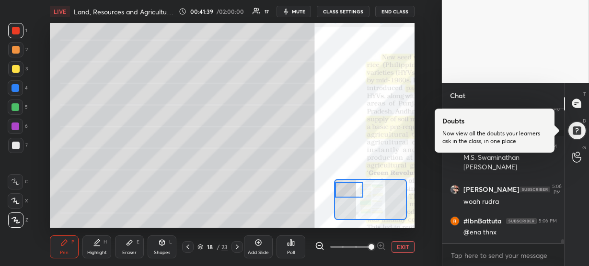
drag, startPoint x: 366, startPoint y: 193, endPoint x: 354, endPoint y: 193, distance: 12.0
click at [354, 193] on div at bounding box center [349, 190] width 28 height 16
click at [13, 87] on div at bounding box center [15, 88] width 8 height 8
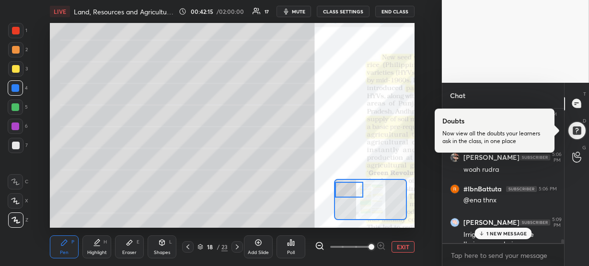
scroll to position [4660, 0]
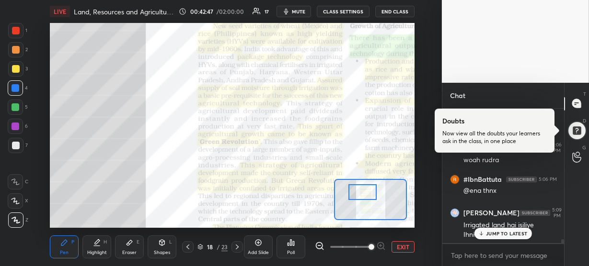
drag, startPoint x: 350, startPoint y: 190, endPoint x: 363, endPoint y: 193, distance: 13.6
click at [363, 193] on div at bounding box center [362, 192] width 28 height 16
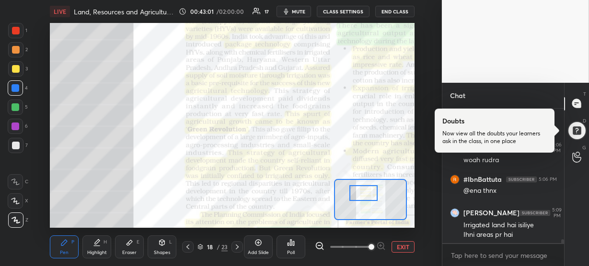
scroll to position [4693, 0]
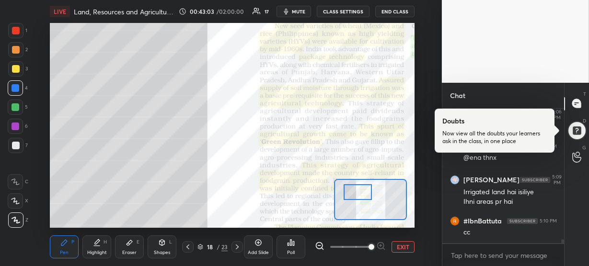
click at [364, 193] on div at bounding box center [357, 192] width 28 height 16
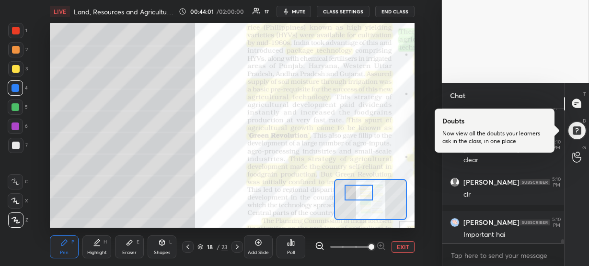
scroll to position [4847, 0]
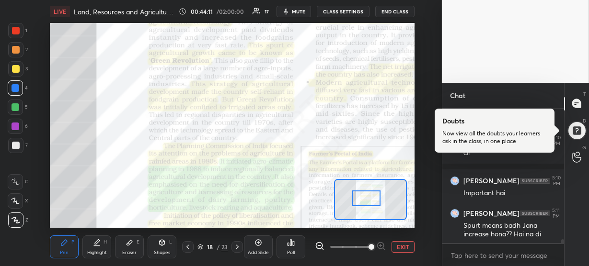
drag, startPoint x: 359, startPoint y: 193, endPoint x: 367, endPoint y: 200, distance: 10.2
click at [367, 200] on div at bounding box center [366, 199] width 28 height 16
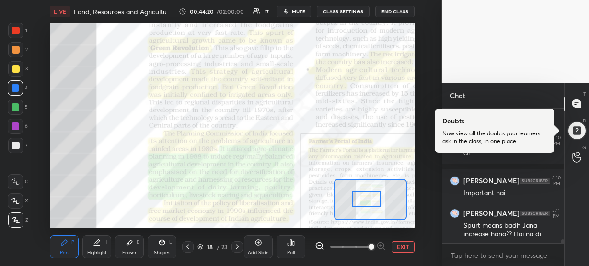
click at [13, 28] on div at bounding box center [16, 31] width 8 height 8
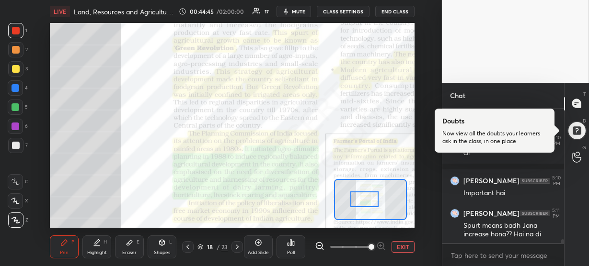
click at [369, 197] on div at bounding box center [364, 200] width 28 height 16
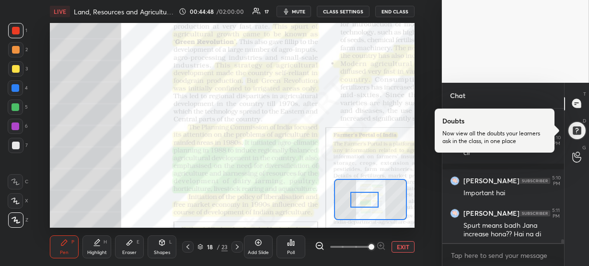
click at [15, 50] on div at bounding box center [16, 50] width 8 height 8
click at [15, 83] on div at bounding box center [15, 87] width 15 height 15
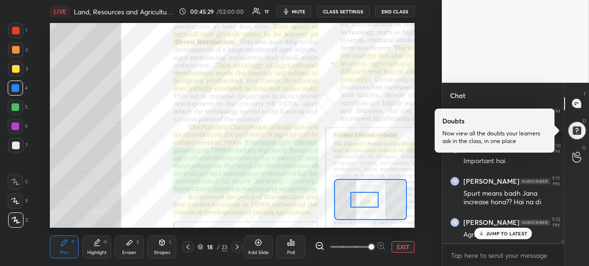
scroll to position [4897, 0]
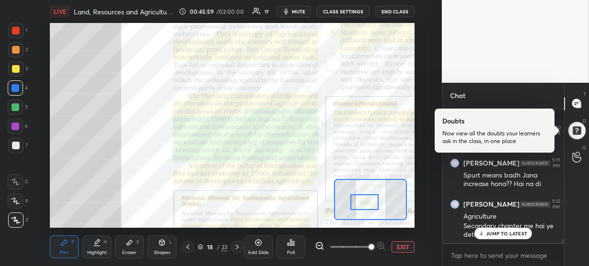
click at [374, 198] on div at bounding box center [364, 203] width 28 height 16
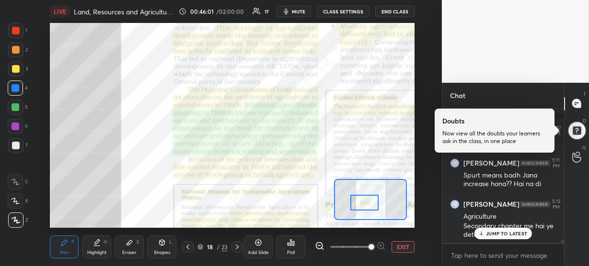
click at [492, 235] on p "JUMP TO LATEST" at bounding box center [506, 234] width 41 height 6
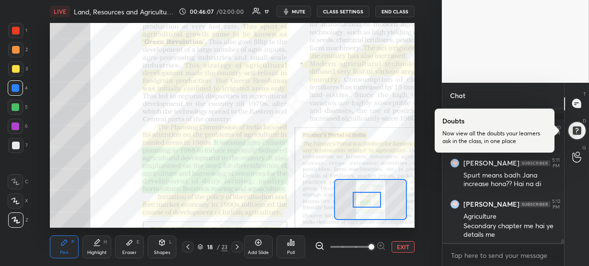
click at [375, 203] on div at bounding box center [367, 200] width 28 height 16
click at [15, 30] on div at bounding box center [16, 31] width 8 height 8
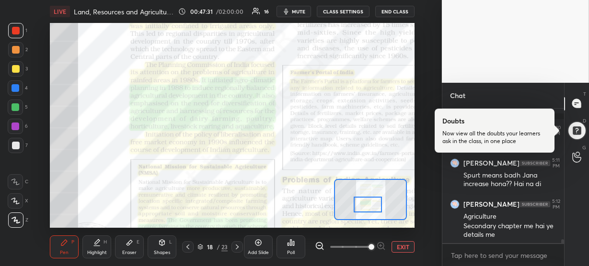
drag, startPoint x: 371, startPoint y: 200, endPoint x: 372, endPoint y: 206, distance: 5.4
click at [372, 206] on div at bounding box center [368, 205] width 28 height 16
click at [92, 246] on div "Highlight H" at bounding box center [96, 247] width 29 height 23
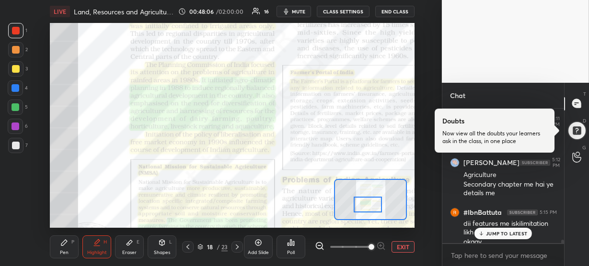
scroll to position [4948, 0]
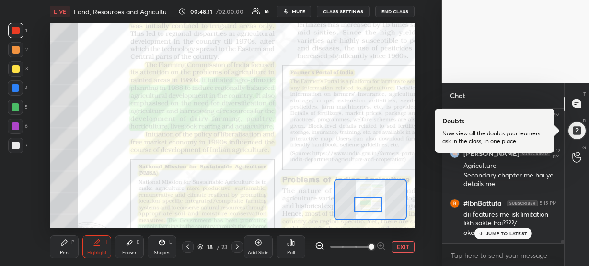
click at [491, 235] on p "JUMP TO LATEST" at bounding box center [506, 234] width 41 height 6
click at [364, 202] on div at bounding box center [368, 205] width 28 height 16
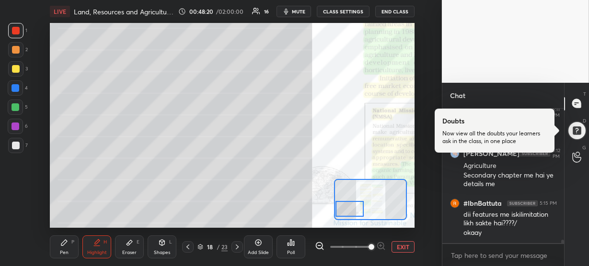
drag, startPoint x: 363, startPoint y: 205, endPoint x: 345, endPoint y: 209, distance: 18.7
click at [345, 209] on div at bounding box center [349, 209] width 28 height 16
click at [60, 247] on icon at bounding box center [64, 243] width 8 height 8
click at [126, 246] on icon at bounding box center [130, 243] width 8 height 8
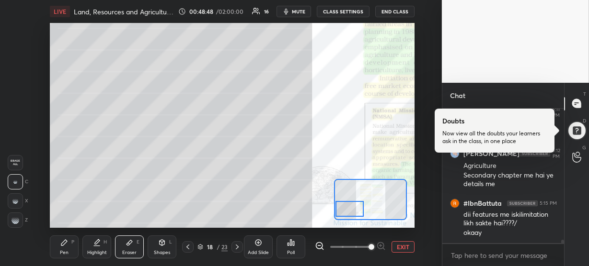
click at [65, 243] on icon at bounding box center [64, 243] width 6 height 6
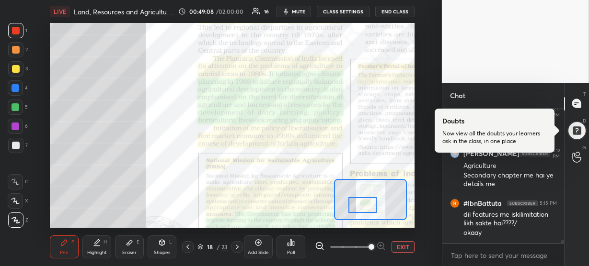
drag, startPoint x: 349, startPoint y: 213, endPoint x: 362, endPoint y: 209, distance: 13.5
click at [362, 209] on div at bounding box center [362, 205] width 28 height 16
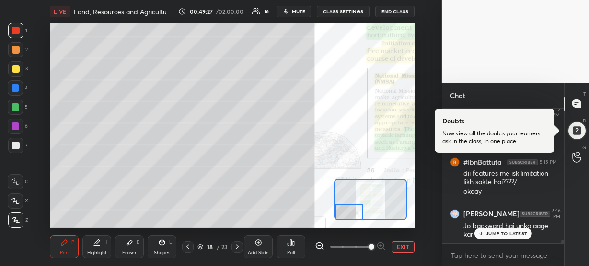
drag, startPoint x: 369, startPoint y: 206, endPoint x: 354, endPoint y: 217, distance: 18.6
click at [354, 217] on div at bounding box center [349, 213] width 28 height 16
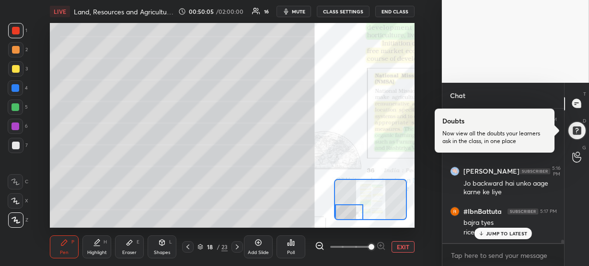
scroll to position [5064, 0]
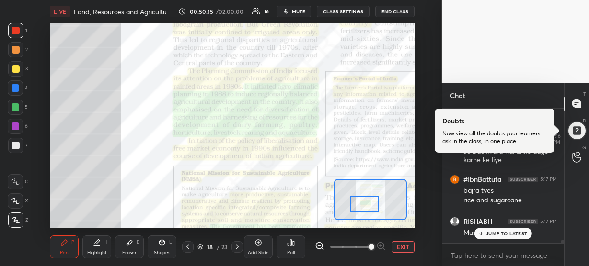
drag, startPoint x: 354, startPoint y: 215, endPoint x: 369, endPoint y: 206, distance: 17.4
click at [369, 206] on div at bounding box center [364, 204] width 28 height 16
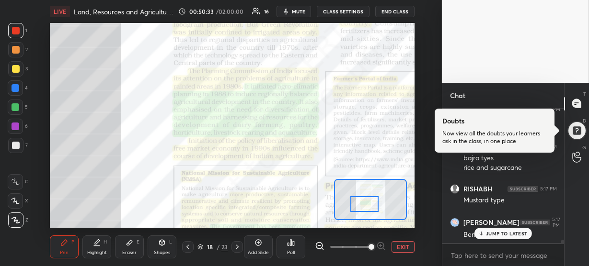
click at [489, 232] on p "JUMP TO LATEST" at bounding box center [506, 234] width 41 height 6
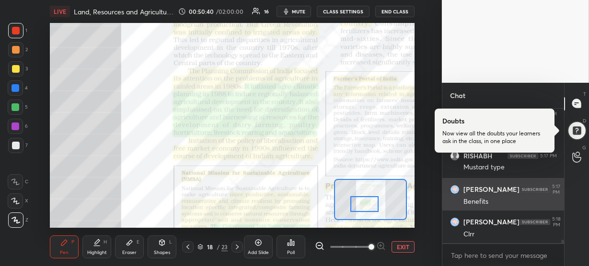
scroll to position [5162, 0]
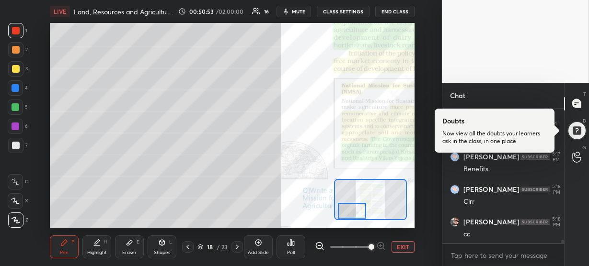
drag, startPoint x: 374, startPoint y: 200, endPoint x: 361, endPoint y: 207, distance: 14.4
click at [361, 207] on div at bounding box center [352, 211] width 28 height 16
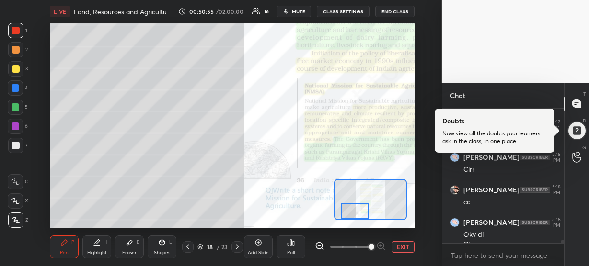
scroll to position [5204, 0]
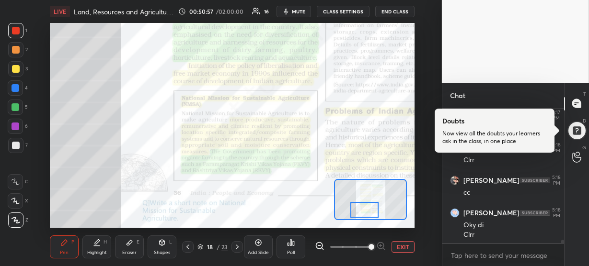
drag, startPoint x: 361, startPoint y: 207, endPoint x: 374, endPoint y: 206, distance: 12.5
click at [374, 206] on div at bounding box center [364, 210] width 28 height 16
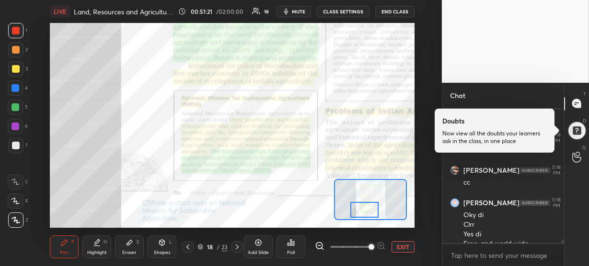
scroll to position [5223, 0]
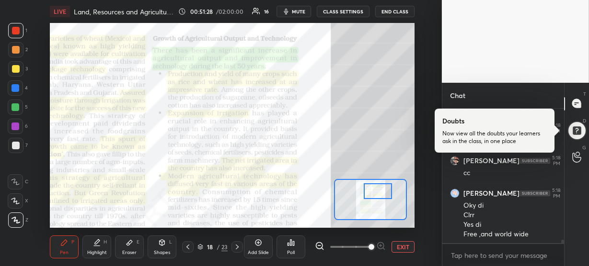
drag, startPoint x: 372, startPoint y: 206, endPoint x: 385, endPoint y: 188, distance: 23.0
click at [385, 188] on div at bounding box center [378, 191] width 28 height 16
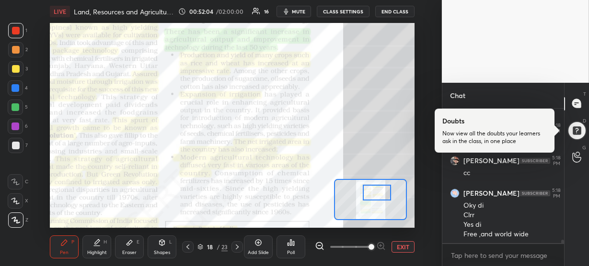
click at [381, 191] on div at bounding box center [377, 193] width 28 height 16
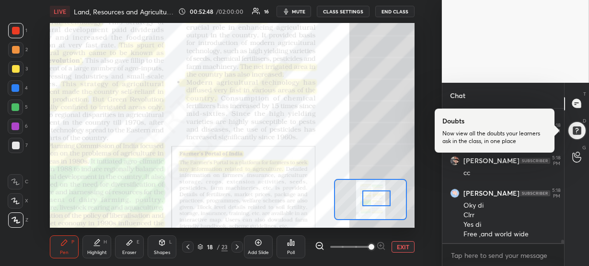
drag, startPoint x: 378, startPoint y: 193, endPoint x: 377, endPoint y: 199, distance: 6.2
click at [377, 199] on div at bounding box center [376, 199] width 28 height 16
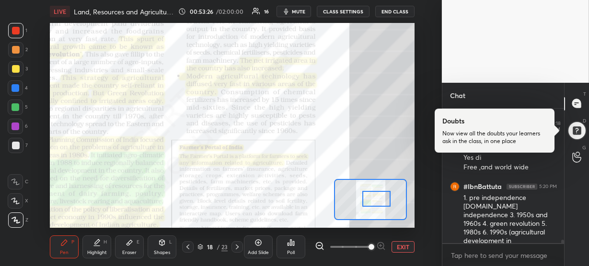
scroll to position [5323, 0]
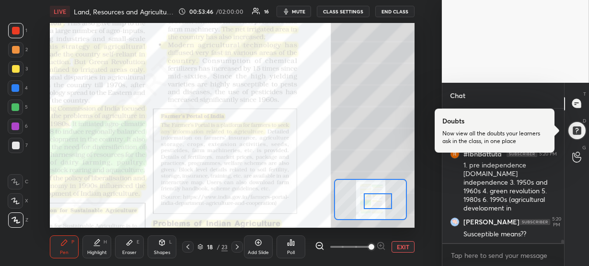
click at [374, 200] on div at bounding box center [378, 202] width 28 height 16
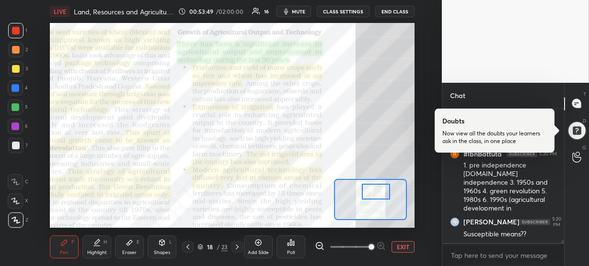
drag, startPoint x: 374, startPoint y: 200, endPoint x: 372, endPoint y: 191, distance: 8.8
click at [372, 191] on div at bounding box center [376, 192] width 28 height 16
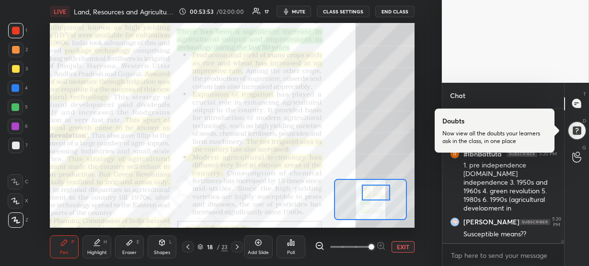
scroll to position [5355, 0]
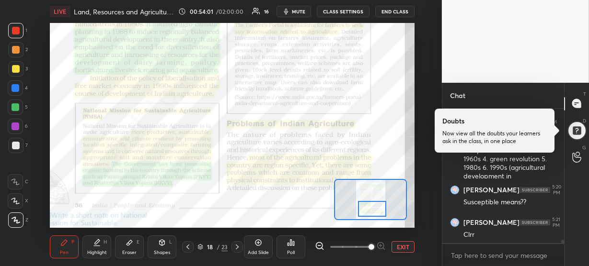
drag, startPoint x: 370, startPoint y: 191, endPoint x: 366, endPoint y: 207, distance: 16.7
click at [366, 207] on div at bounding box center [372, 209] width 28 height 16
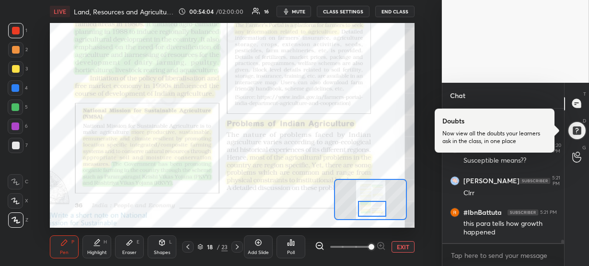
click at [15, 88] on div at bounding box center [15, 88] width 8 height 8
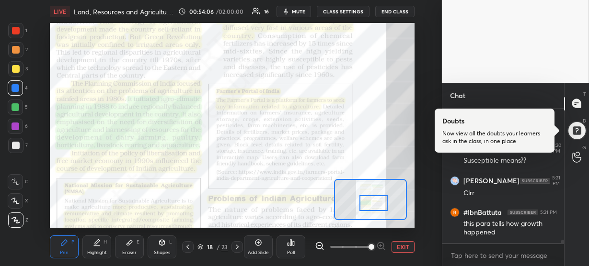
click at [366, 203] on div at bounding box center [373, 203] width 28 height 16
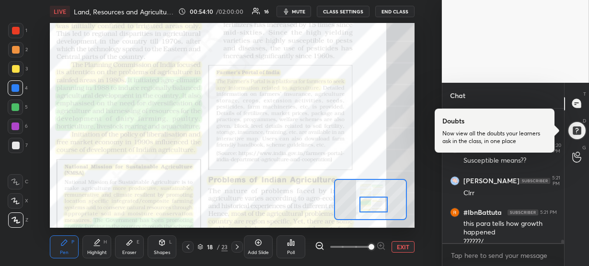
scroll to position [5406, 0]
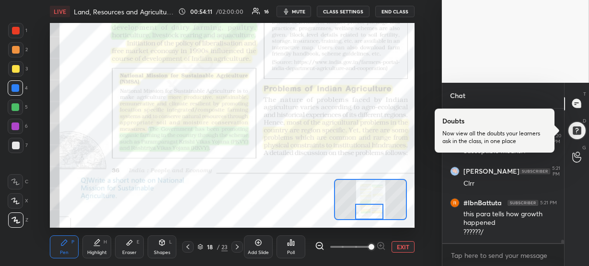
drag, startPoint x: 366, startPoint y: 203, endPoint x: 361, endPoint y: 210, distance: 8.4
click at [361, 210] on div at bounding box center [369, 212] width 28 height 16
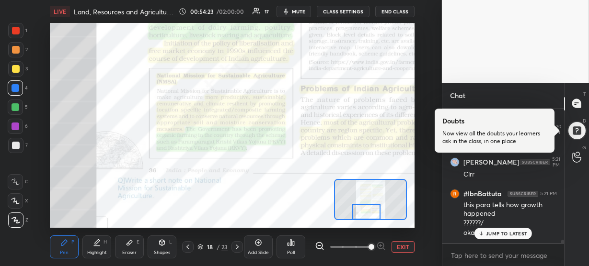
click at [359, 212] on div at bounding box center [366, 212] width 28 height 16
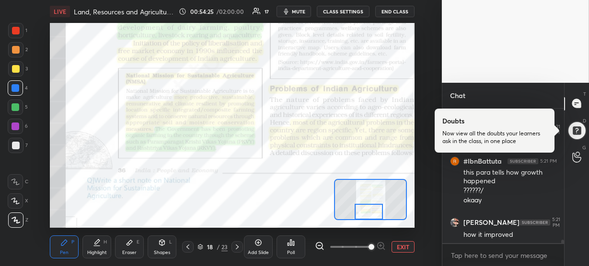
click at [362, 212] on div at bounding box center [369, 212] width 28 height 16
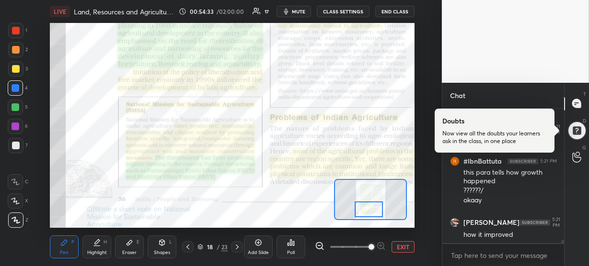
click at [368, 211] on div at bounding box center [369, 210] width 28 height 16
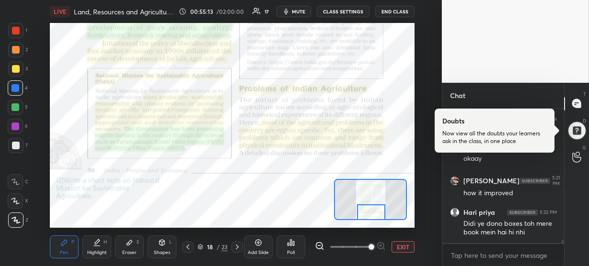
click at [374, 217] on div at bounding box center [371, 213] width 28 height 16
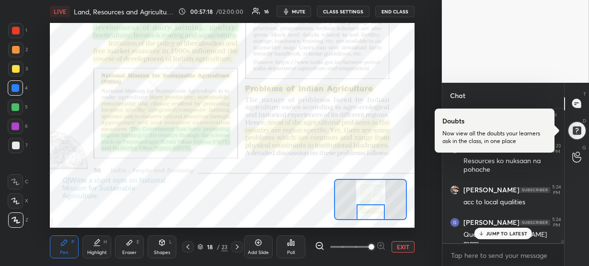
scroll to position [5670, 0]
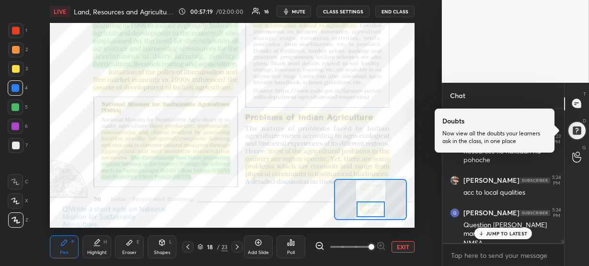
click at [378, 210] on div at bounding box center [370, 210] width 28 height 16
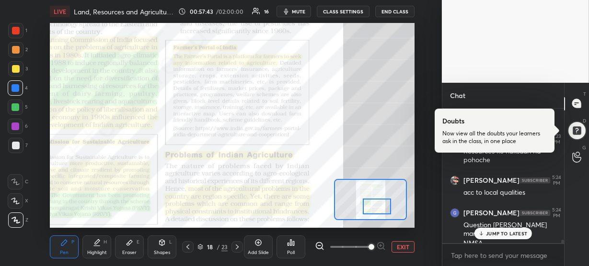
drag, startPoint x: 376, startPoint y: 211, endPoint x: 382, endPoint y: 207, distance: 7.1
click at [382, 207] on div at bounding box center [377, 207] width 28 height 16
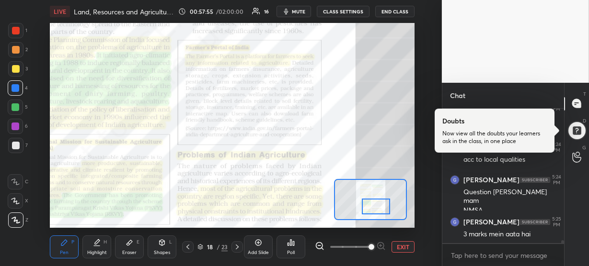
click at [376, 207] on div at bounding box center [376, 207] width 28 height 16
click at [16, 31] on div at bounding box center [16, 31] width 8 height 8
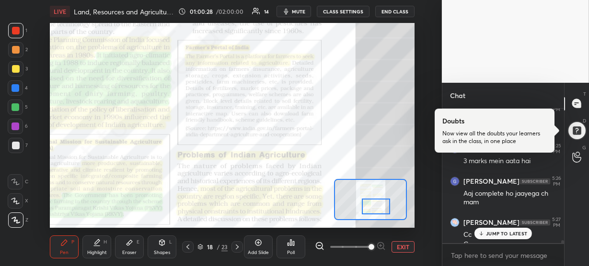
scroll to position [5786, 0]
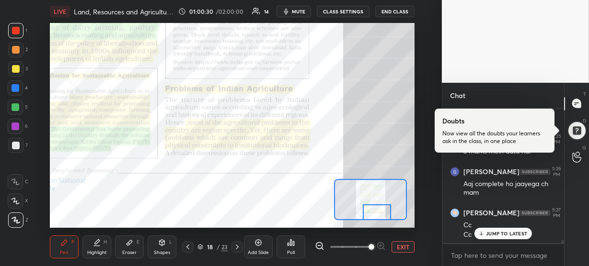
drag, startPoint x: 367, startPoint y: 200, endPoint x: 368, endPoint y: 206, distance: 6.8
click at [368, 206] on div at bounding box center [377, 213] width 28 height 16
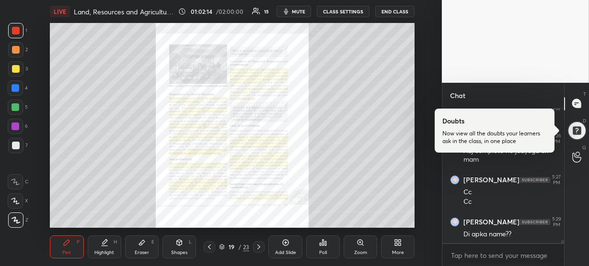
click at [364, 249] on div "Zoom" at bounding box center [360, 247] width 34 height 23
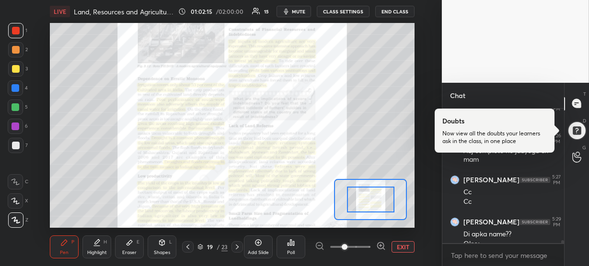
scroll to position [5829, 0]
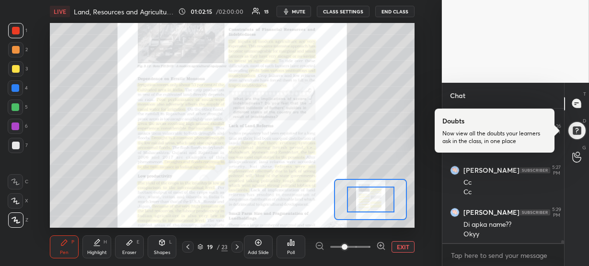
click at [381, 248] on icon at bounding box center [381, 246] width 10 height 10
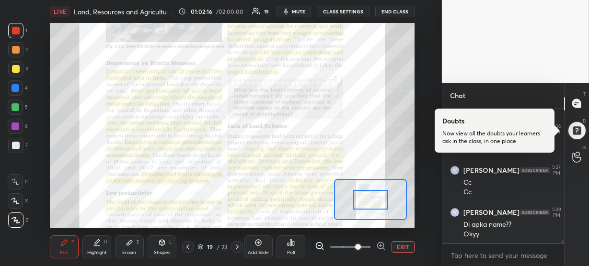
click at [381, 248] on icon at bounding box center [381, 246] width 10 height 10
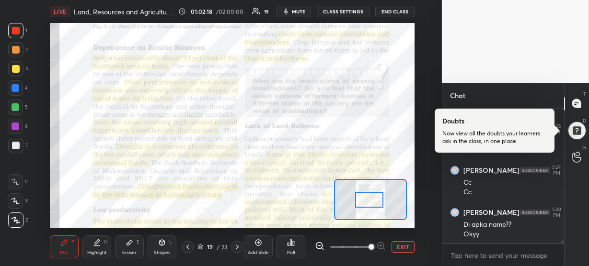
click at [374, 205] on div at bounding box center [369, 200] width 28 height 16
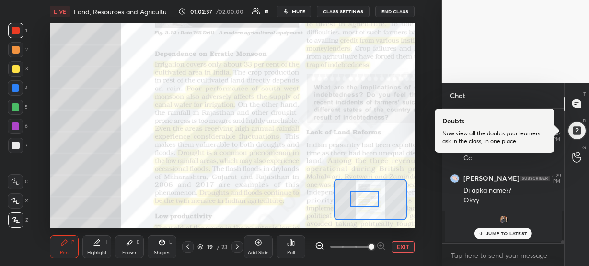
drag, startPoint x: 372, startPoint y: 202, endPoint x: 367, endPoint y: 201, distance: 4.8
click at [367, 201] on div at bounding box center [364, 200] width 28 height 16
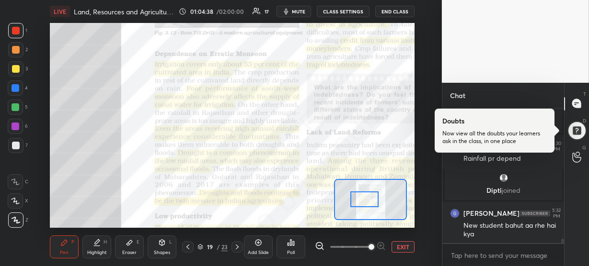
scroll to position [4134, 0]
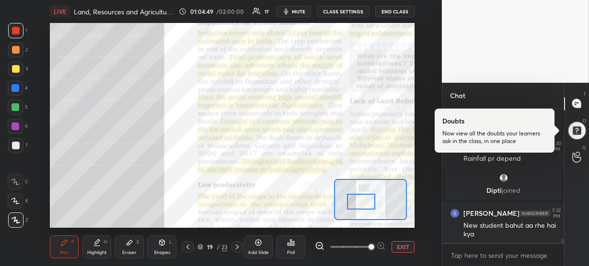
click at [366, 202] on div at bounding box center [361, 202] width 28 height 16
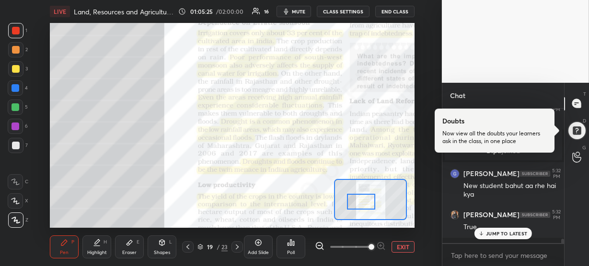
scroll to position [4206, 0]
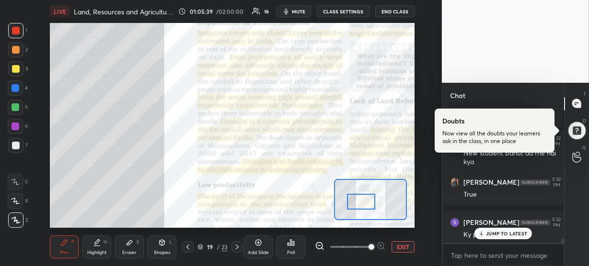
click at [486, 234] on p "JUMP TO LATEST" at bounding box center [506, 234] width 41 height 6
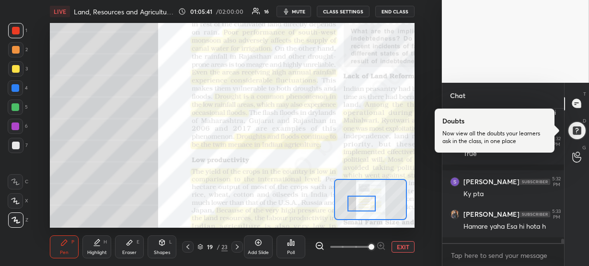
click at [358, 203] on div at bounding box center [361, 204] width 28 height 16
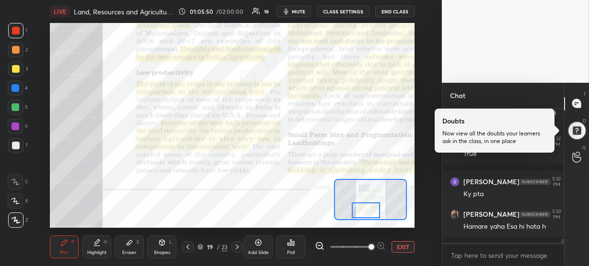
drag, startPoint x: 362, startPoint y: 203, endPoint x: 366, endPoint y: 211, distance: 9.0
click at [366, 211] on div at bounding box center [366, 211] width 28 height 16
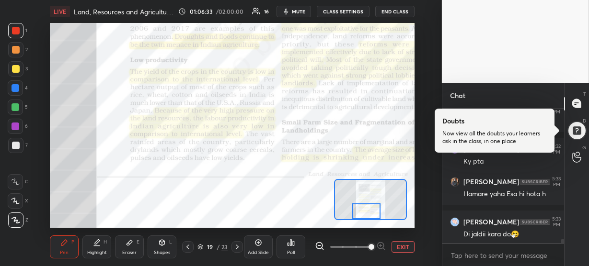
scroll to position [4312, 0]
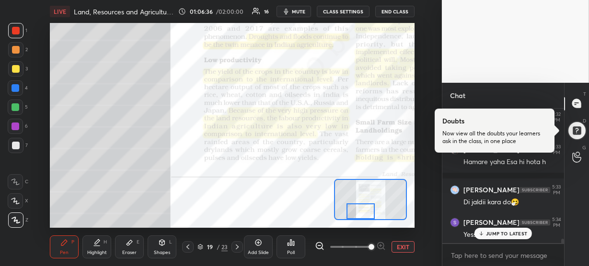
drag, startPoint x: 368, startPoint y: 213, endPoint x: 363, endPoint y: 213, distance: 5.7
click at [363, 213] on div at bounding box center [360, 212] width 28 height 16
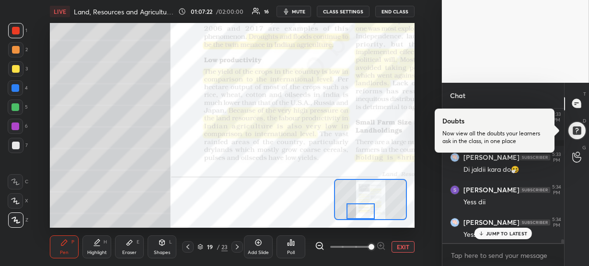
scroll to position [4377, 0]
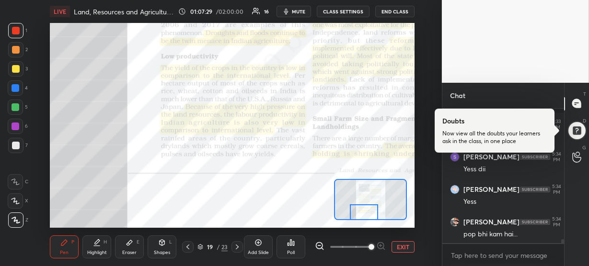
click at [364, 215] on div at bounding box center [364, 213] width 28 height 16
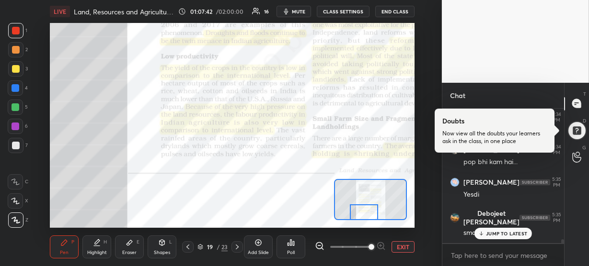
scroll to position [4482, 0]
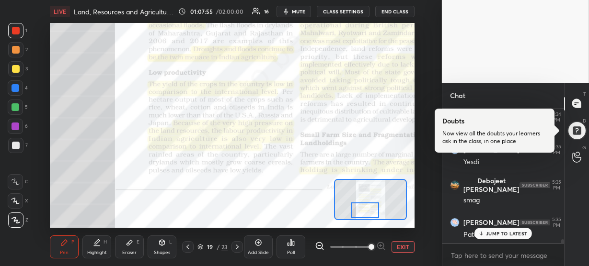
click at [362, 210] on div at bounding box center [365, 211] width 28 height 16
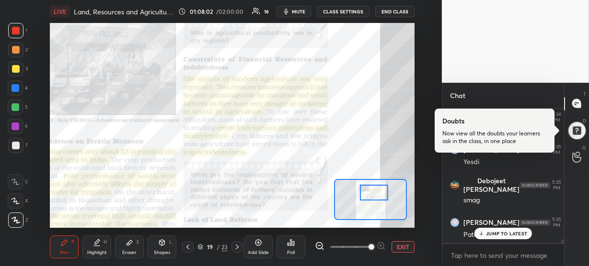
drag, startPoint x: 361, startPoint y: 210, endPoint x: 371, endPoint y: 192, distance: 20.4
click at [371, 192] on div at bounding box center [374, 193] width 28 height 16
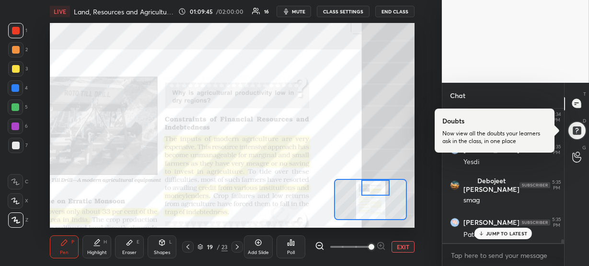
drag, startPoint x: 370, startPoint y: 191, endPoint x: 370, endPoint y: 185, distance: 6.2
click at [370, 185] on div at bounding box center [375, 188] width 28 height 16
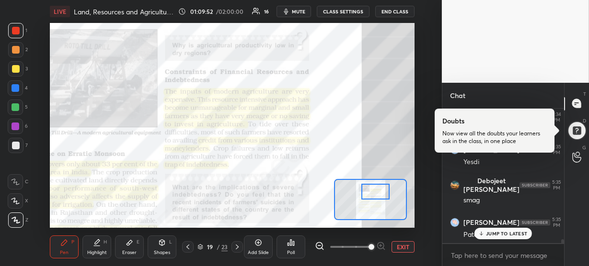
click at [371, 189] on div at bounding box center [375, 192] width 28 height 16
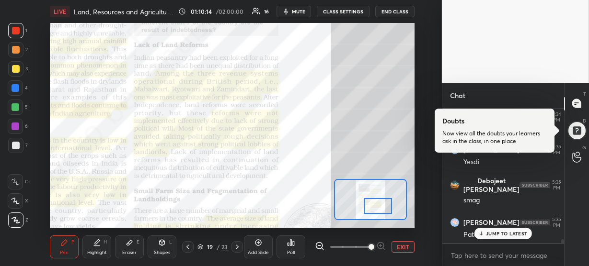
drag, startPoint x: 374, startPoint y: 190, endPoint x: 377, endPoint y: 204, distance: 14.3
click at [377, 204] on div at bounding box center [378, 206] width 28 height 16
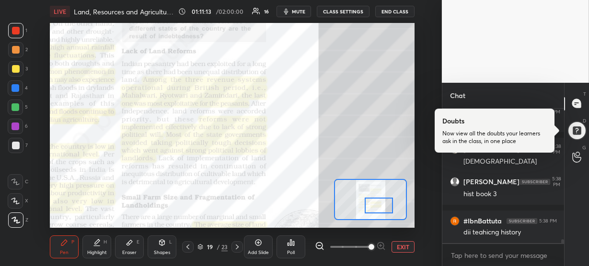
scroll to position [4694, 0]
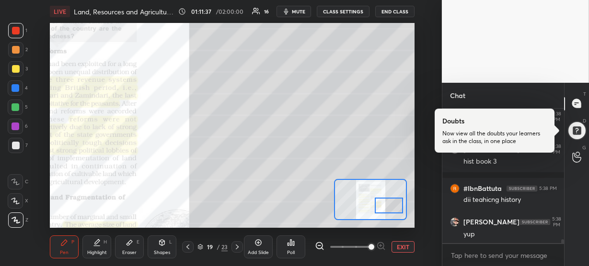
drag, startPoint x: 370, startPoint y: 202, endPoint x: 381, endPoint y: 202, distance: 11.0
click at [381, 202] on div at bounding box center [389, 206] width 28 height 16
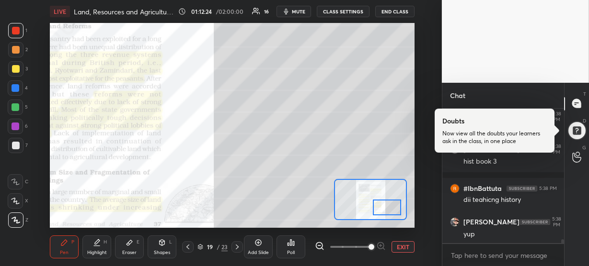
click at [387, 203] on div at bounding box center [387, 208] width 28 height 16
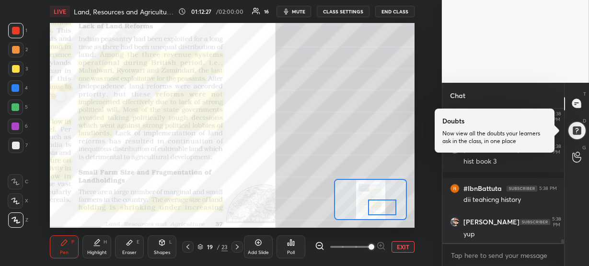
drag, startPoint x: 387, startPoint y: 203, endPoint x: 381, endPoint y: 203, distance: 5.7
click at [381, 203] on div at bounding box center [382, 208] width 28 height 16
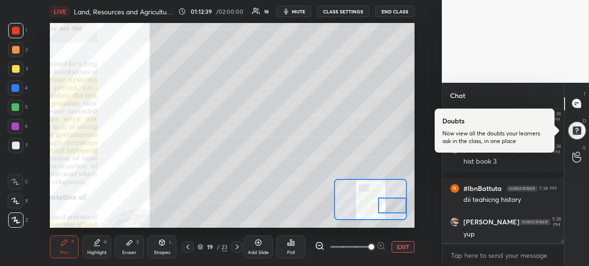
drag, startPoint x: 381, startPoint y: 205, endPoint x: 395, endPoint y: 203, distance: 14.0
click at [395, 203] on div at bounding box center [392, 206] width 28 height 16
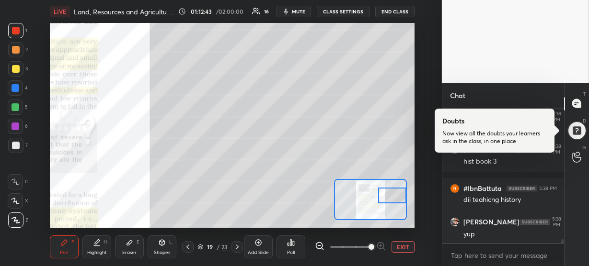
drag, startPoint x: 395, startPoint y: 206, endPoint x: 396, endPoint y: 195, distance: 10.1
click at [396, 195] on div at bounding box center [392, 196] width 28 height 16
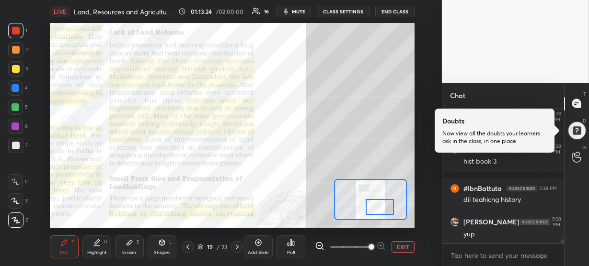
drag, startPoint x: 392, startPoint y: 195, endPoint x: 380, endPoint y: 207, distance: 17.0
click at [380, 207] on div at bounding box center [380, 207] width 28 height 16
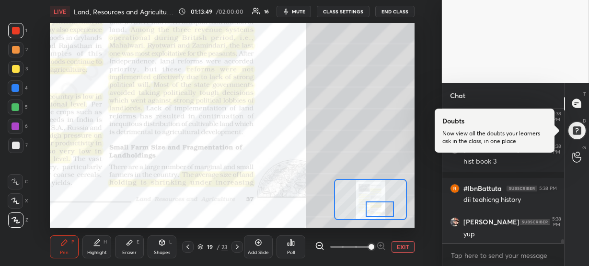
click at [378, 209] on div at bounding box center [380, 210] width 28 height 16
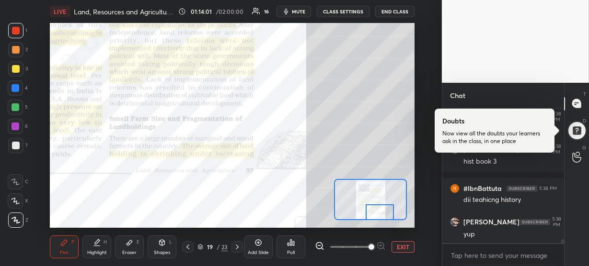
click at [374, 213] on div at bounding box center [380, 213] width 28 height 16
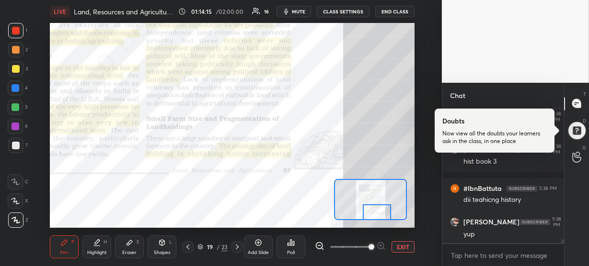
click at [367, 217] on div at bounding box center [377, 213] width 28 height 16
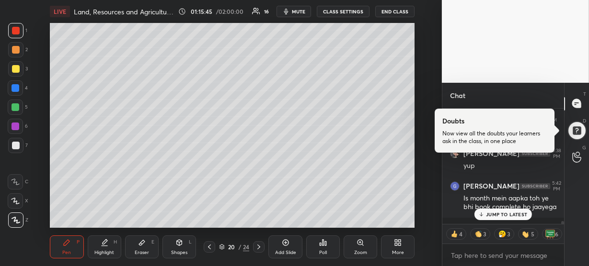
scroll to position [4743, 0]
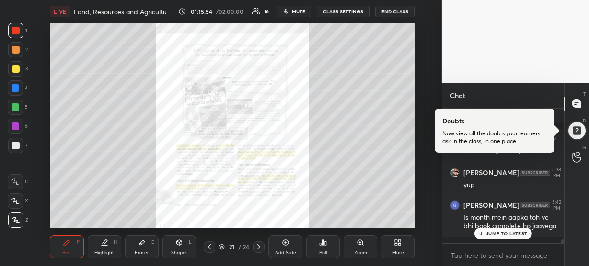
click at [357, 249] on div "Zoom" at bounding box center [360, 247] width 34 height 23
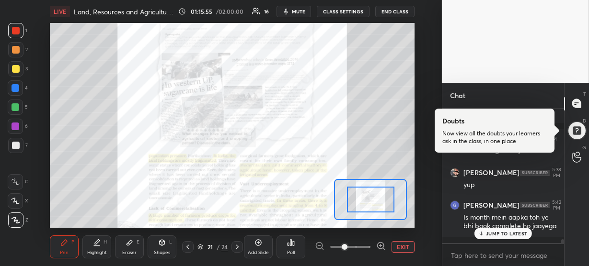
click at [381, 247] on icon at bounding box center [381, 246] width 10 height 10
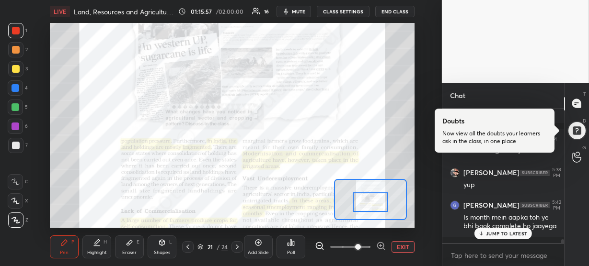
click at [370, 205] on div at bounding box center [370, 203] width 35 height 20
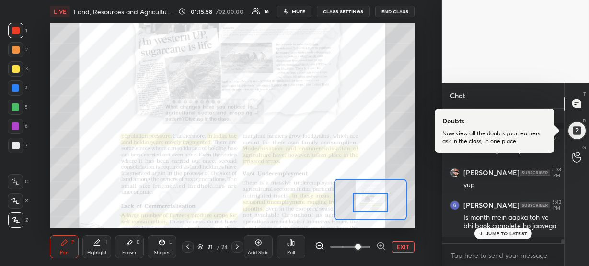
click at [380, 244] on icon at bounding box center [381, 246] width 10 height 10
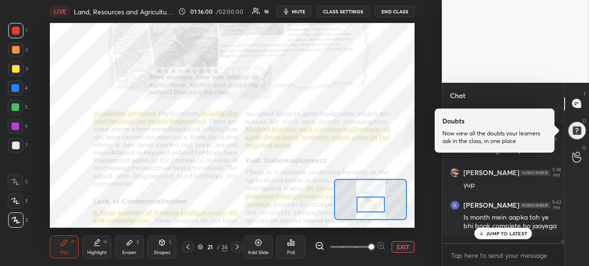
click at [374, 204] on div at bounding box center [370, 205] width 28 height 16
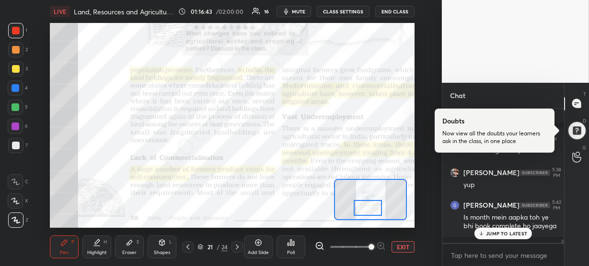
click at [364, 206] on div at bounding box center [368, 208] width 28 height 16
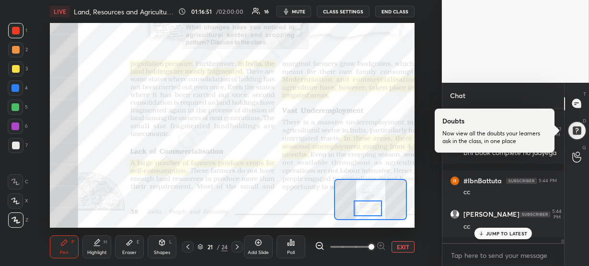
scroll to position [4856, 0]
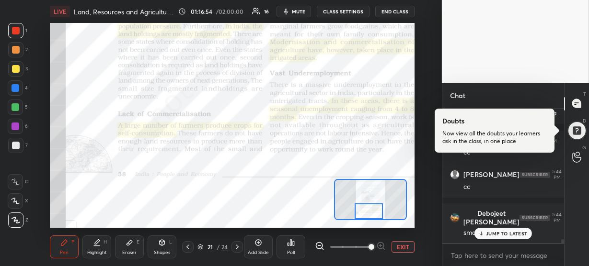
click at [365, 209] on div at bounding box center [369, 212] width 28 height 16
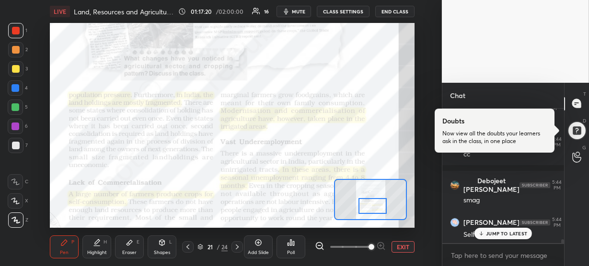
drag, startPoint x: 368, startPoint y: 209, endPoint x: 372, endPoint y: 205, distance: 5.8
click at [372, 205] on div at bounding box center [372, 206] width 28 height 16
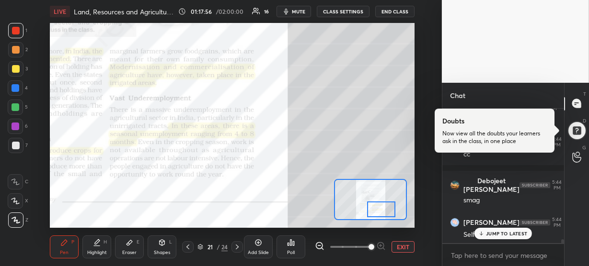
drag, startPoint x: 372, startPoint y: 206, endPoint x: 380, endPoint y: 209, distance: 8.6
click at [380, 209] on div at bounding box center [381, 210] width 28 height 16
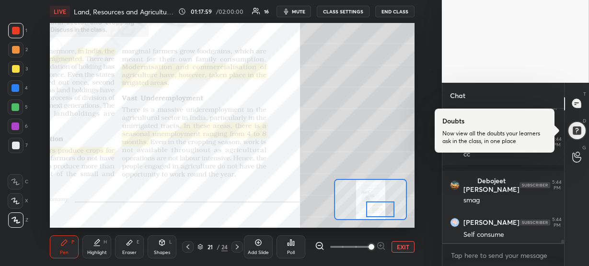
scroll to position [4930, 0]
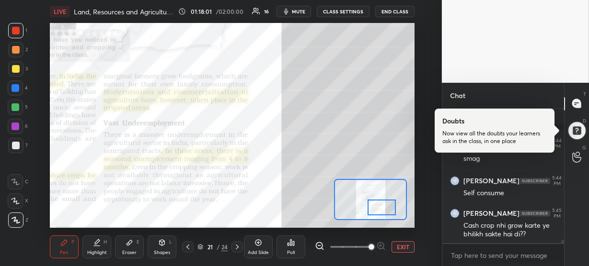
click at [377, 205] on div at bounding box center [381, 208] width 28 height 16
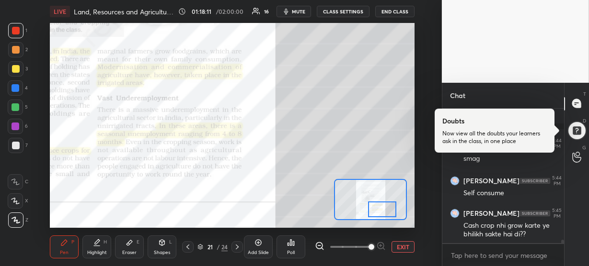
scroll to position [4940, 0]
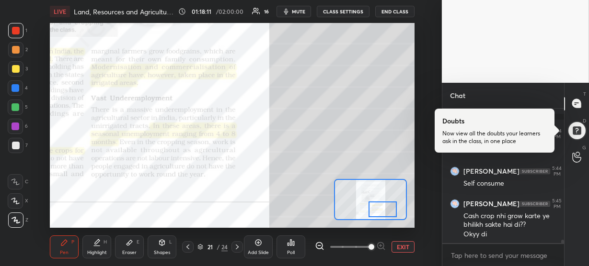
click at [376, 207] on div at bounding box center [382, 210] width 28 height 16
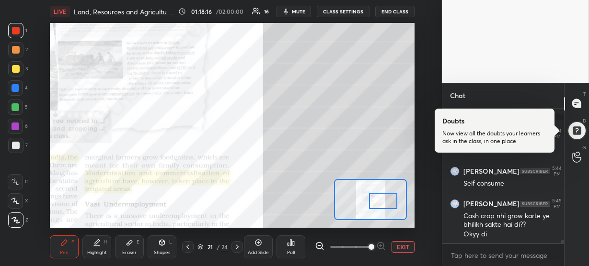
drag, startPoint x: 374, startPoint y: 208, endPoint x: 375, endPoint y: 199, distance: 9.6
click at [375, 199] on div at bounding box center [383, 202] width 28 height 16
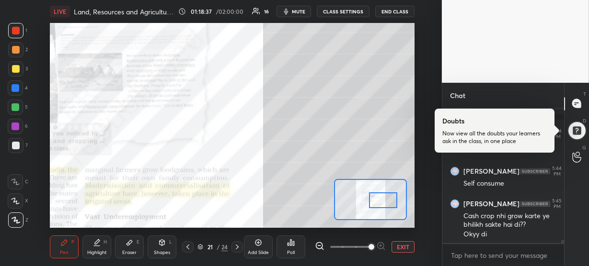
scroll to position [4972, 0]
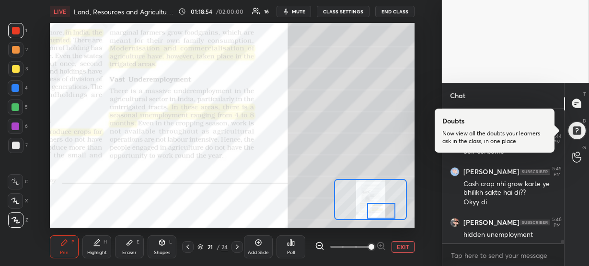
drag, startPoint x: 382, startPoint y: 201, endPoint x: 380, endPoint y: 212, distance: 10.7
click at [380, 212] on div at bounding box center [381, 211] width 28 height 16
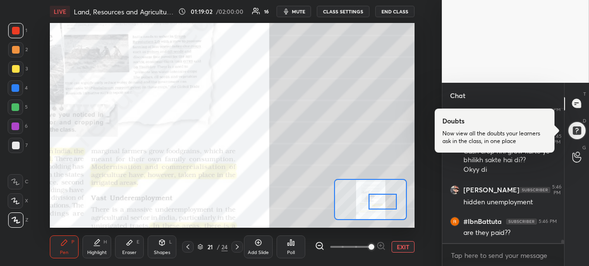
drag, startPoint x: 378, startPoint y: 213, endPoint x: 379, endPoint y: 204, distance: 9.3
click at [379, 204] on div at bounding box center [382, 202] width 28 height 16
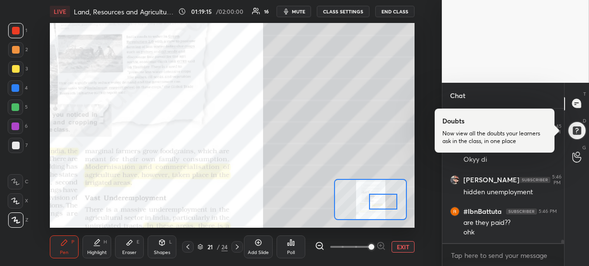
scroll to position [5055, 0]
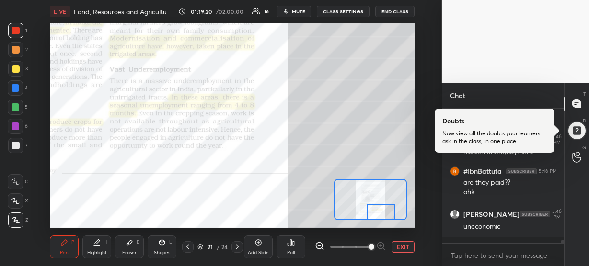
drag, startPoint x: 381, startPoint y: 203, endPoint x: 379, endPoint y: 213, distance: 10.2
click at [379, 213] on div at bounding box center [381, 212] width 28 height 16
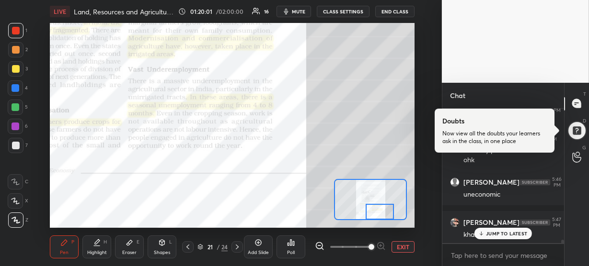
click at [375, 212] on div at bounding box center [380, 212] width 28 height 16
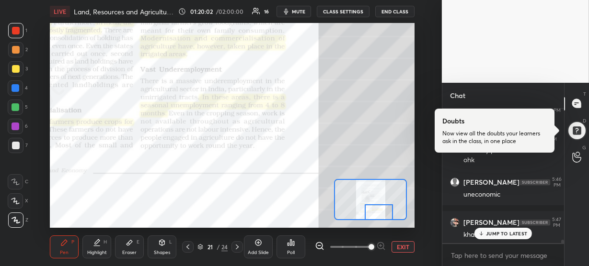
click at [492, 238] on div "JUMP TO LATEST" at bounding box center [502, 233] width 57 height 11
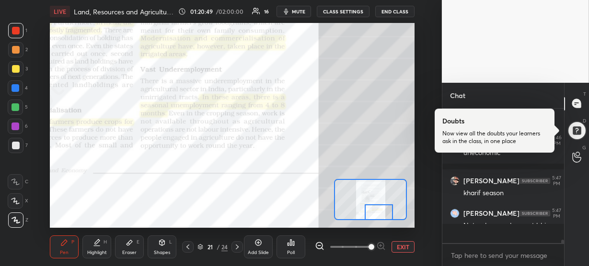
scroll to position [5129, 0]
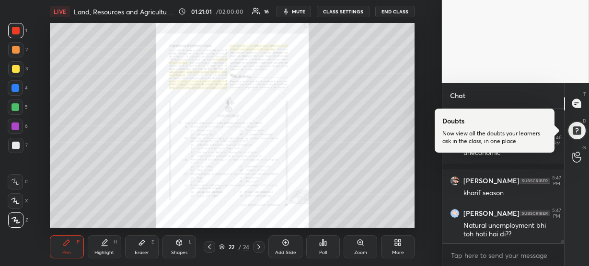
click at [355, 254] on div "Zoom" at bounding box center [360, 253] width 13 height 5
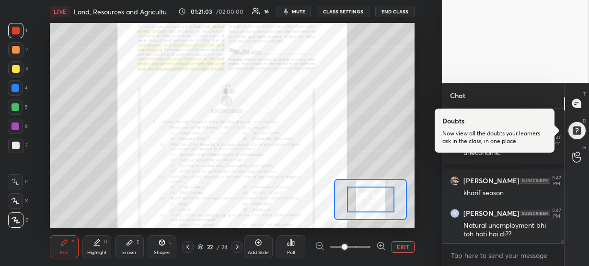
click at [381, 247] on icon at bounding box center [381, 246] width 0 height 2
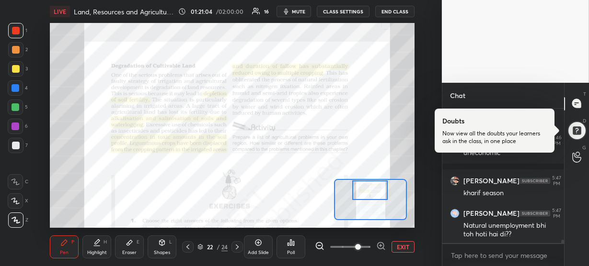
drag, startPoint x: 366, startPoint y: 201, endPoint x: 365, endPoint y: 189, distance: 11.5
click at [365, 189] on div at bounding box center [369, 191] width 35 height 20
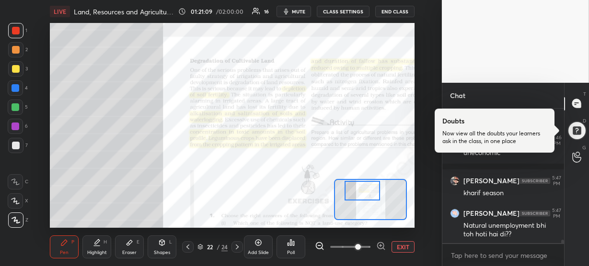
drag, startPoint x: 362, startPoint y: 190, endPoint x: 354, endPoint y: 191, distance: 7.7
click at [354, 191] on div at bounding box center [361, 191] width 35 height 20
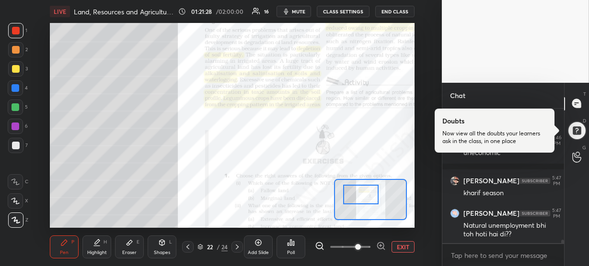
click at [357, 195] on div at bounding box center [360, 195] width 35 height 20
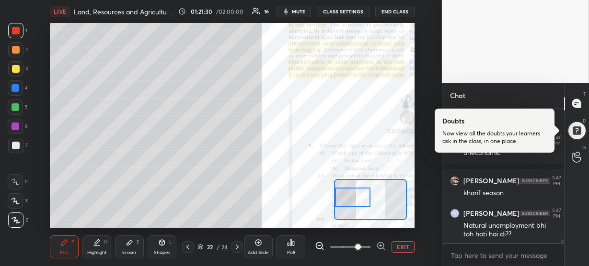
drag, startPoint x: 357, startPoint y: 195, endPoint x: 347, endPoint y: 199, distance: 10.6
click at [347, 199] on div at bounding box center [352, 198] width 35 height 20
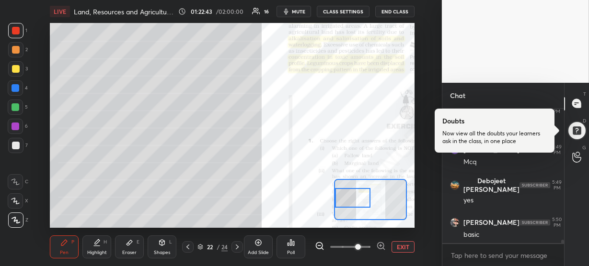
scroll to position [5267, 0]
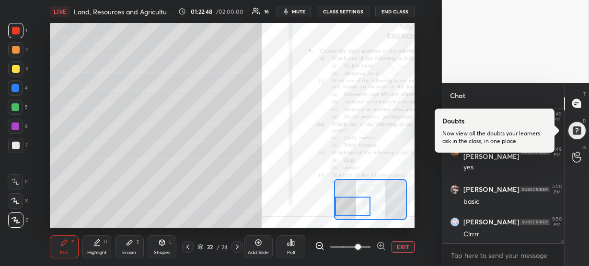
drag, startPoint x: 346, startPoint y: 201, endPoint x: 338, endPoint y: 210, distance: 12.5
click at [338, 210] on div at bounding box center [352, 207] width 35 height 20
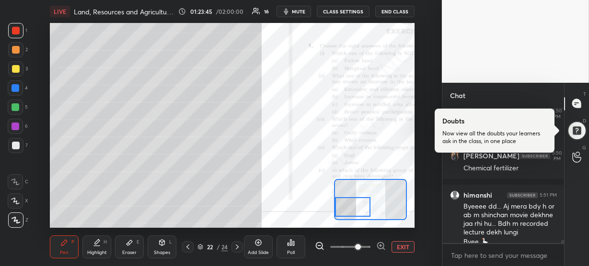
scroll to position [5384, 0]
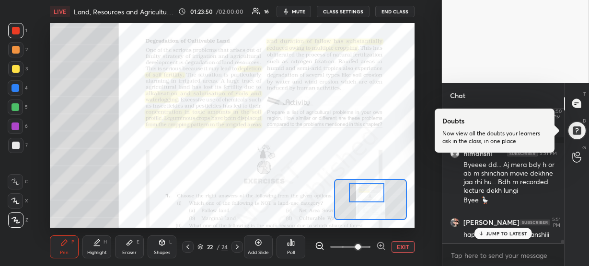
drag, startPoint x: 354, startPoint y: 209, endPoint x: 368, endPoint y: 195, distance: 20.0
click at [368, 195] on div at bounding box center [366, 193] width 35 height 20
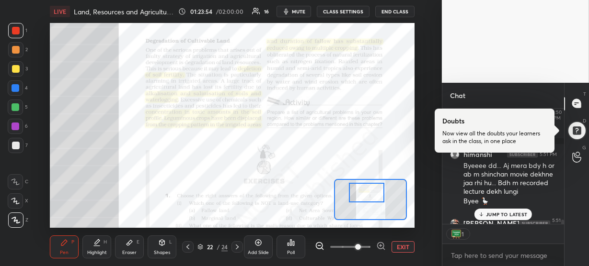
scroll to position [5416, 0]
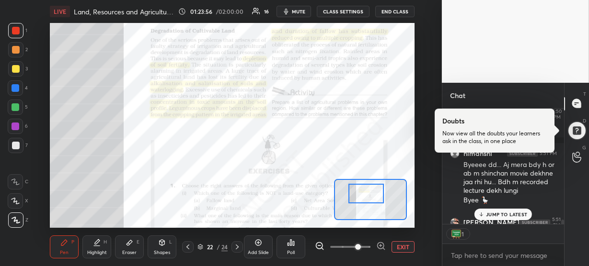
click at [379, 192] on div at bounding box center [365, 194] width 35 height 20
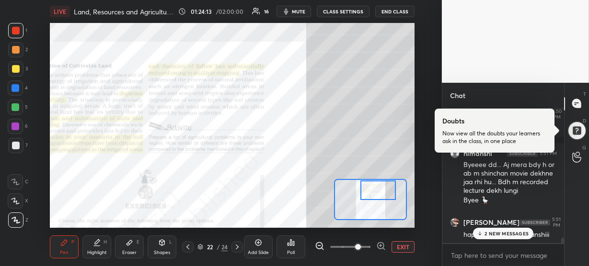
drag, startPoint x: 379, startPoint y: 194, endPoint x: 391, endPoint y: 191, distance: 12.3
click at [391, 191] on div at bounding box center [377, 191] width 35 height 20
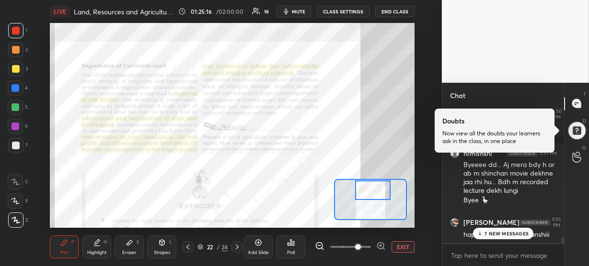
drag, startPoint x: 386, startPoint y: 188, endPoint x: 379, endPoint y: 184, distance: 7.1
click at [379, 184] on div at bounding box center [372, 191] width 35 height 20
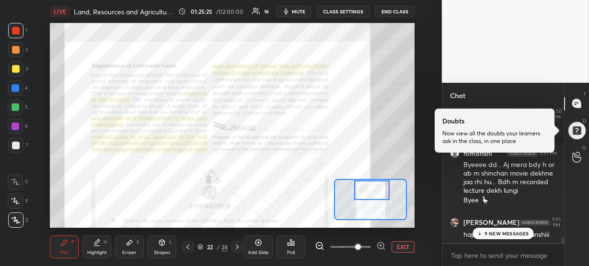
click at [495, 231] on p "9 NEW MESSAGES" at bounding box center [506, 234] width 45 height 6
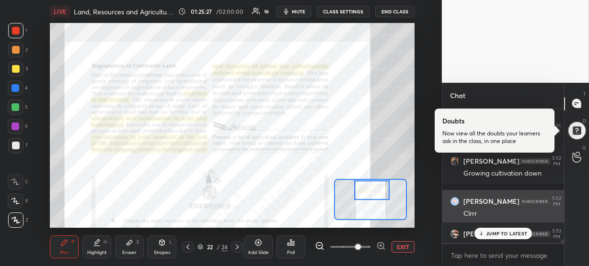
scroll to position [5756, 0]
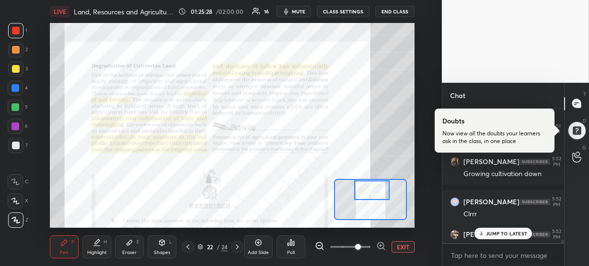
click at [496, 229] on div "JUMP TO LATEST" at bounding box center [502, 233] width 57 height 11
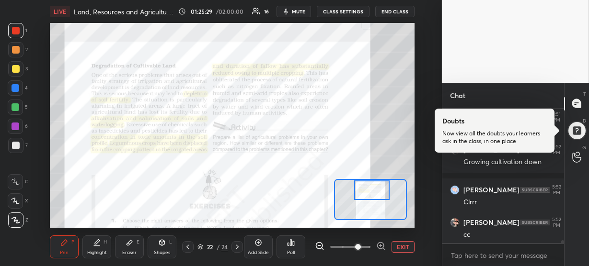
scroll to position [5808, 0]
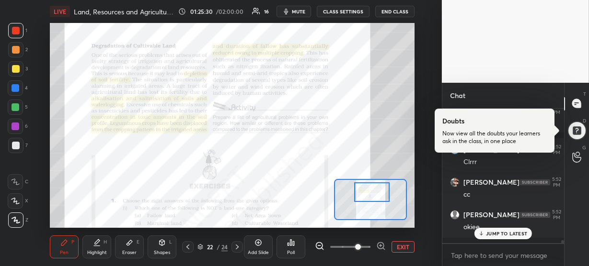
click at [367, 188] on div at bounding box center [371, 193] width 35 height 20
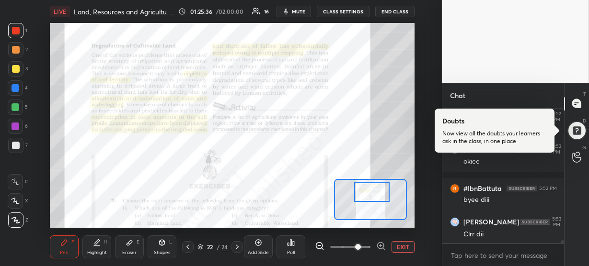
scroll to position [5906, 0]
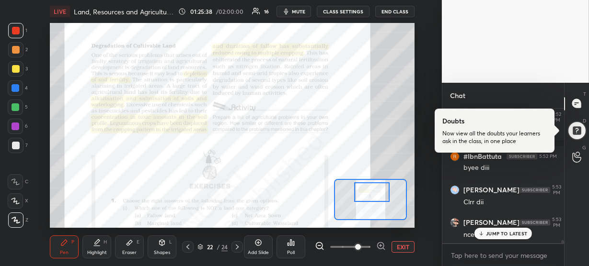
click at [492, 231] on p "JUMP TO LATEST" at bounding box center [506, 234] width 41 height 6
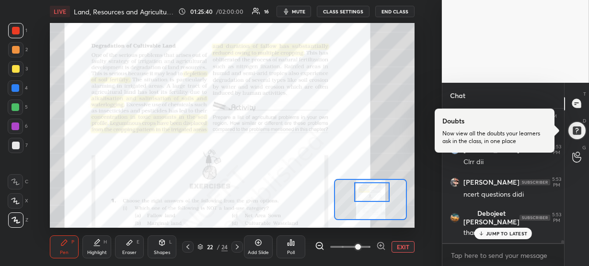
scroll to position [5979, 0]
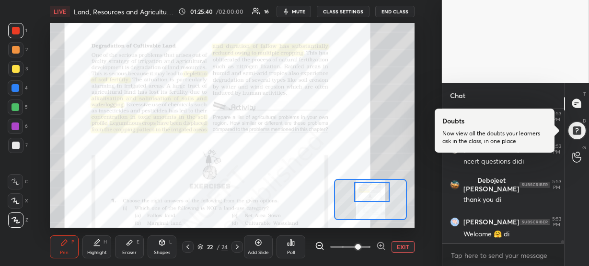
click at [489, 234] on div "#IbnBattuta 5:52 PM byee diii [PERSON_NAME] 5:53 PM Clrr dii [PERSON_NAME] 5:53…" at bounding box center [503, 176] width 122 height 135
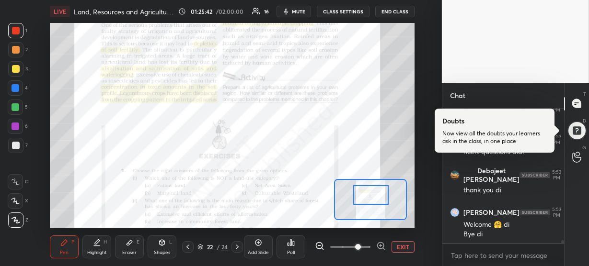
click at [378, 197] on div at bounding box center [370, 195] width 35 height 20
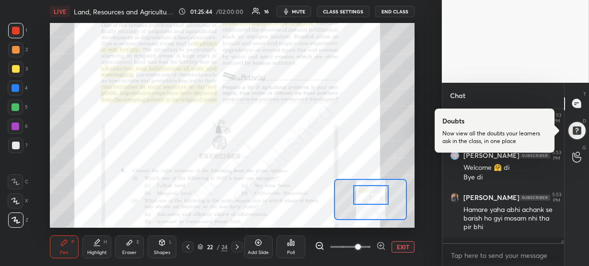
scroll to position [6087, 0]
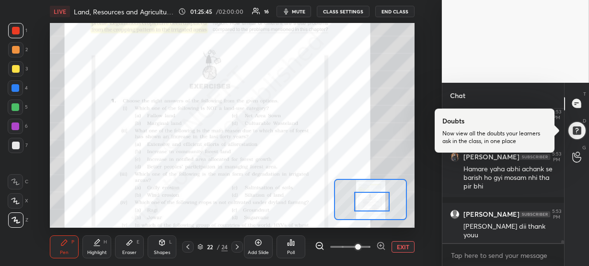
drag, startPoint x: 375, startPoint y: 196, endPoint x: 377, endPoint y: 203, distance: 7.1
click at [377, 203] on div at bounding box center [371, 202] width 35 height 20
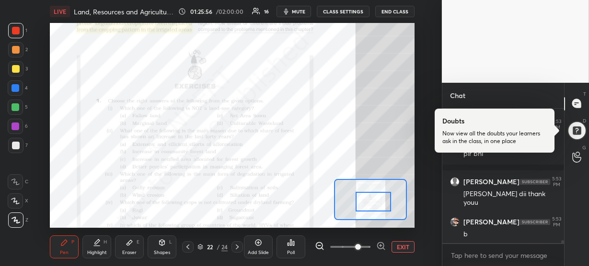
scroll to position [6168, 0]
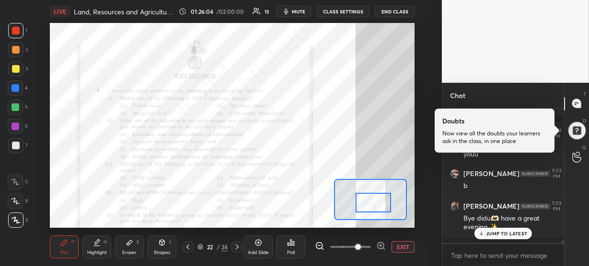
click at [378, 202] on div at bounding box center [372, 203] width 35 height 20
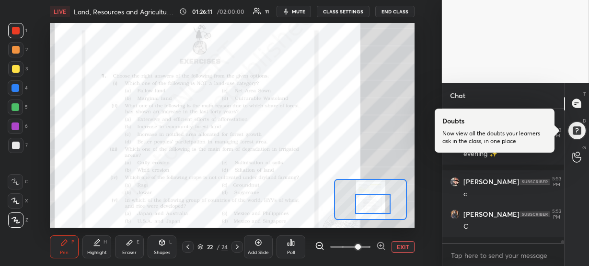
scroll to position [6251, 0]
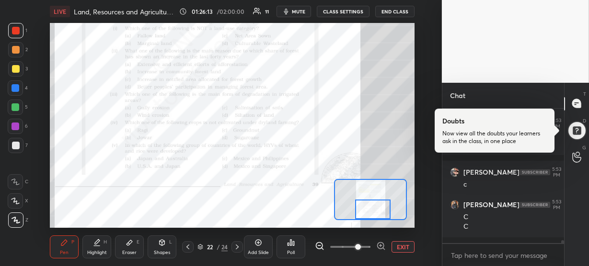
drag, startPoint x: 373, startPoint y: 201, endPoint x: 373, endPoint y: 206, distance: 5.3
click at [373, 206] on div at bounding box center [372, 210] width 35 height 20
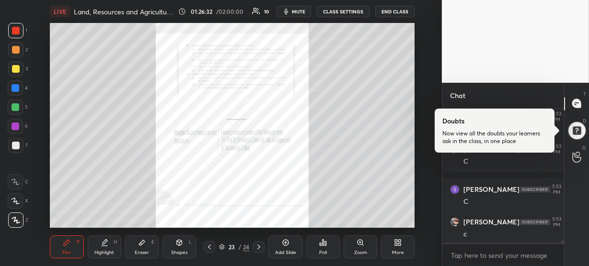
scroll to position [6480, 0]
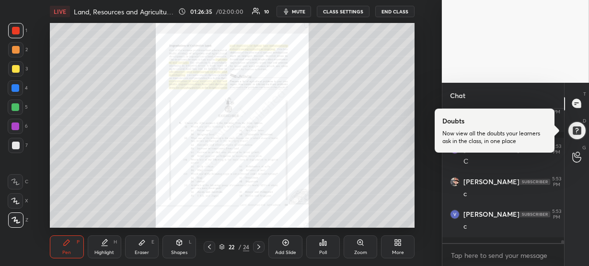
click at [364, 246] on div "Zoom" at bounding box center [360, 247] width 34 height 23
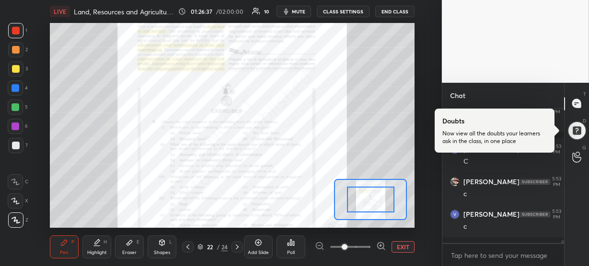
click at [379, 247] on icon at bounding box center [381, 246] width 10 height 10
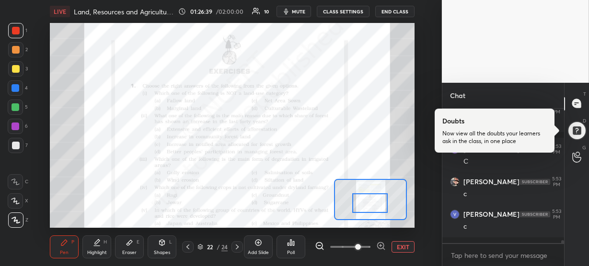
click at [373, 208] on div at bounding box center [369, 204] width 35 height 20
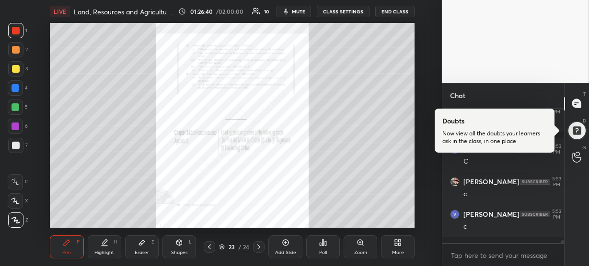
click at [366, 240] on div "Zoom" at bounding box center [360, 247] width 34 height 23
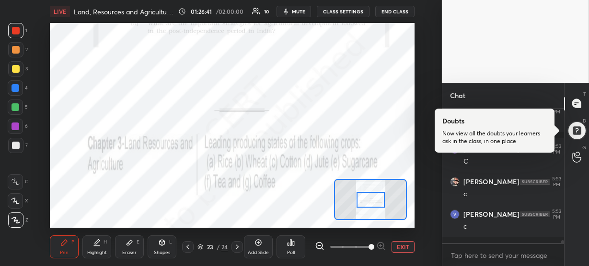
click at [366, 240] on span at bounding box center [350, 247] width 40 height 14
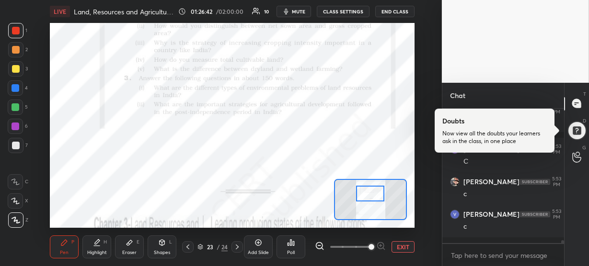
drag, startPoint x: 368, startPoint y: 202, endPoint x: 367, endPoint y: 193, distance: 9.1
click at [367, 193] on div at bounding box center [370, 194] width 28 height 16
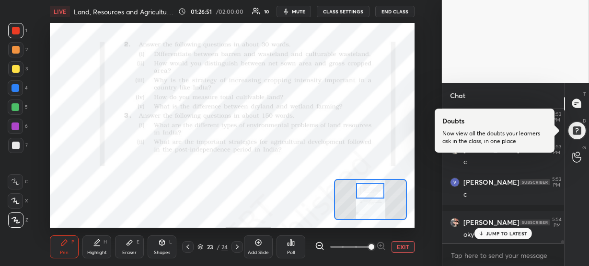
scroll to position [6552, 0]
click at [486, 231] on p "JUMP TO LATEST" at bounding box center [506, 234] width 41 height 6
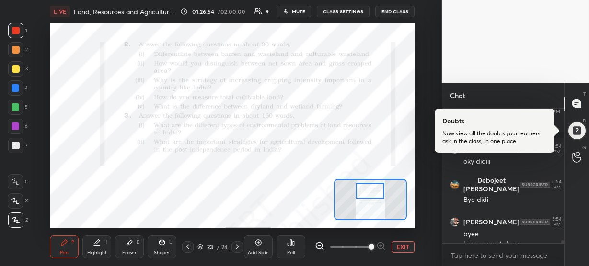
scroll to position [6595, 0]
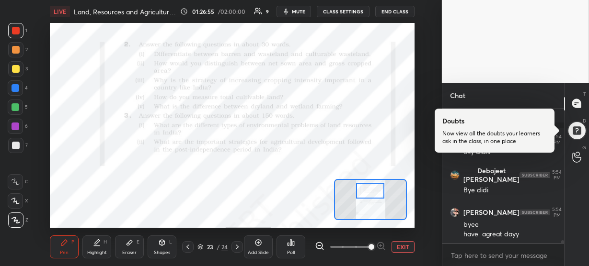
click at [399, 13] on button "END CLASS" at bounding box center [394, 11] width 39 height 11
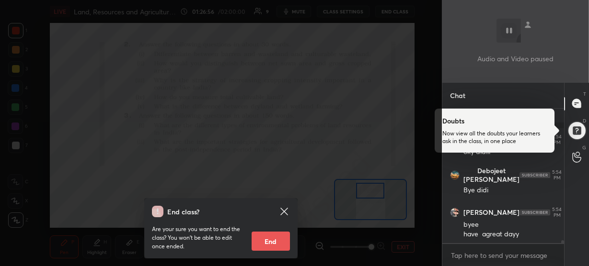
click at [272, 239] on button "End" at bounding box center [271, 241] width 38 height 19
type textarea "x"
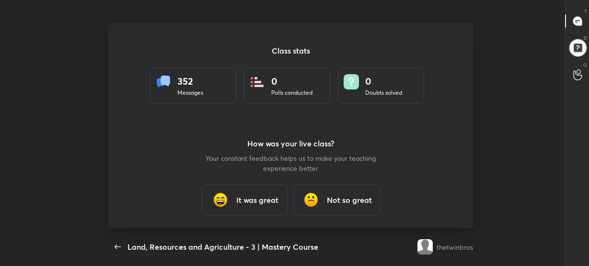
scroll to position [0, 0]
